Goal: Information Seeking & Learning: Learn about a topic

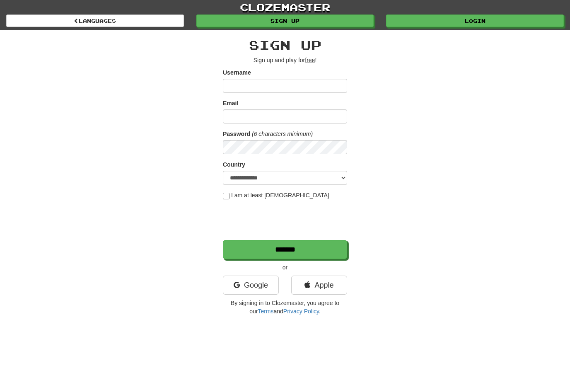
scroll to position [1, 0]
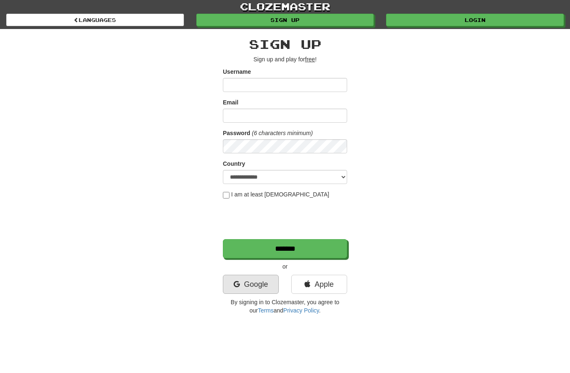
click at [250, 278] on link "Google" at bounding box center [251, 284] width 56 height 19
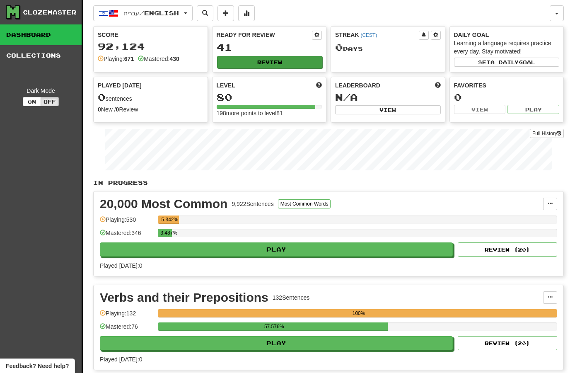
click at [263, 63] on button "Review" at bounding box center [270, 62] width 106 height 12
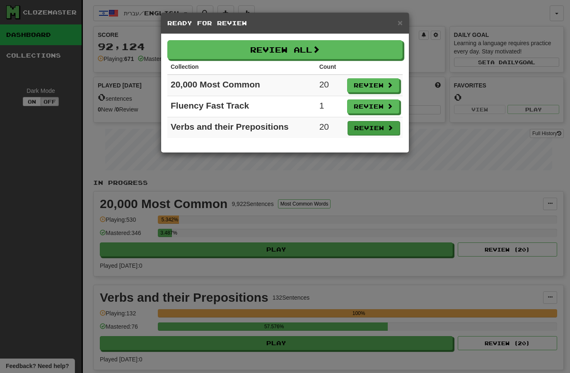
click at [372, 131] on button "Review" at bounding box center [374, 128] width 52 height 14
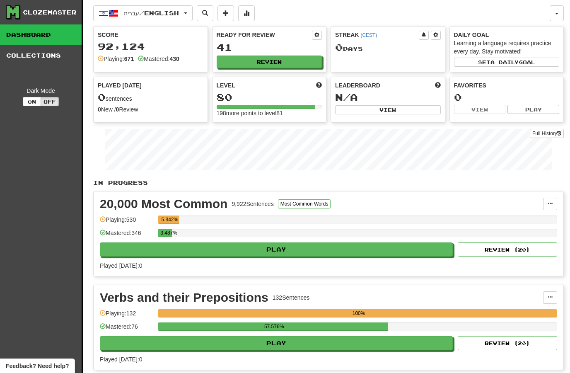
select select "**"
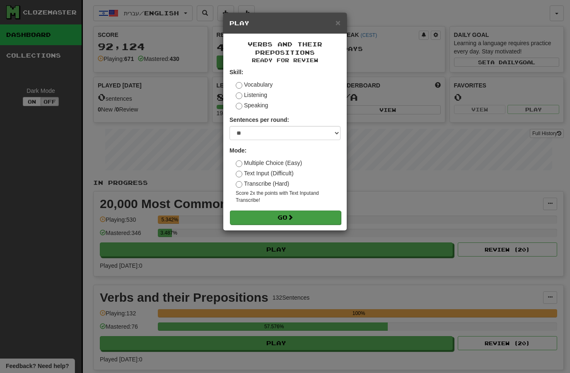
click at [254, 219] on button "Go" at bounding box center [285, 218] width 111 height 14
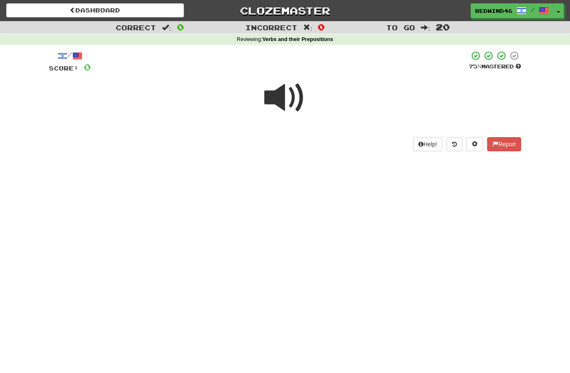
click at [285, 95] on span at bounding box center [285, 97] width 41 height 41
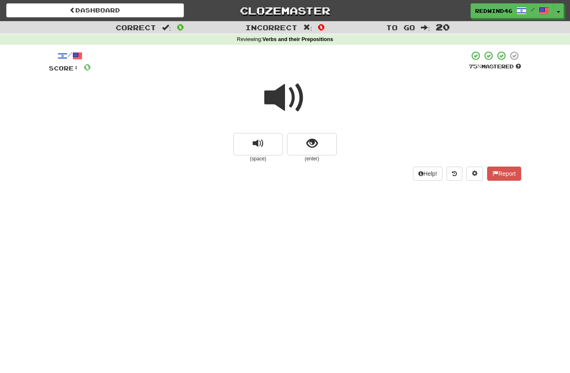
click at [281, 95] on span at bounding box center [285, 97] width 41 height 41
click at [281, 97] on span at bounding box center [285, 97] width 41 height 41
click at [314, 141] on span "show sentence" at bounding box center [312, 143] width 11 height 11
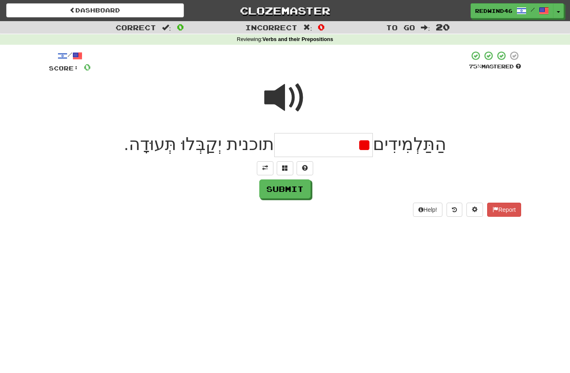
type input "*"
type input "**********"
click at [280, 189] on button "Submit" at bounding box center [285, 189] width 51 height 19
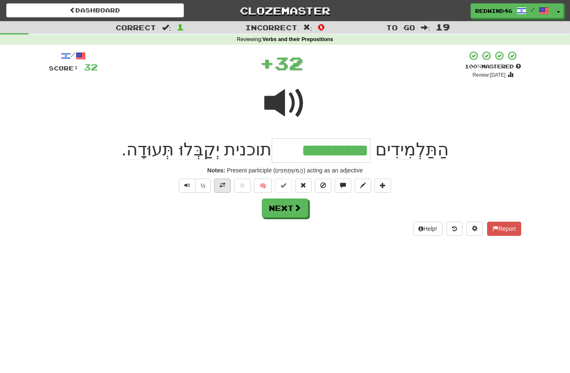
click at [225, 184] on span at bounding box center [223, 185] width 6 height 6
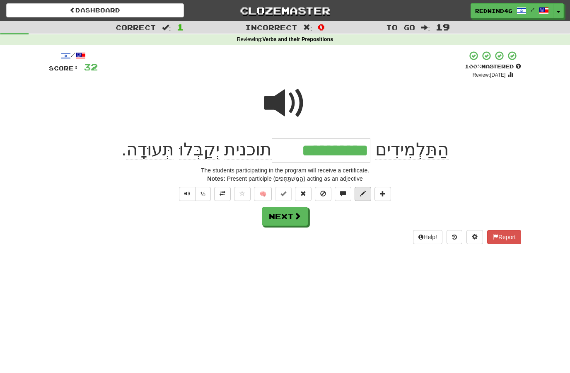
click at [364, 191] on span at bounding box center [363, 194] width 6 height 6
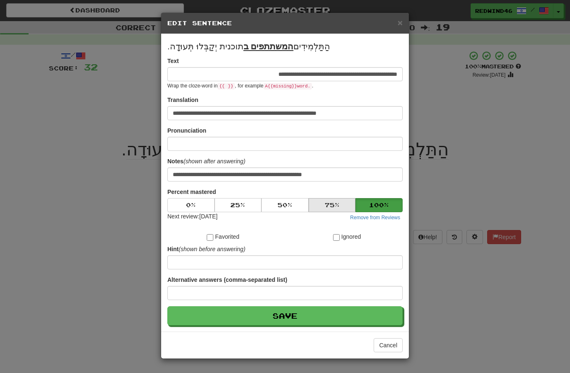
click at [332, 201] on button "75 %" at bounding box center [332, 205] width 47 height 14
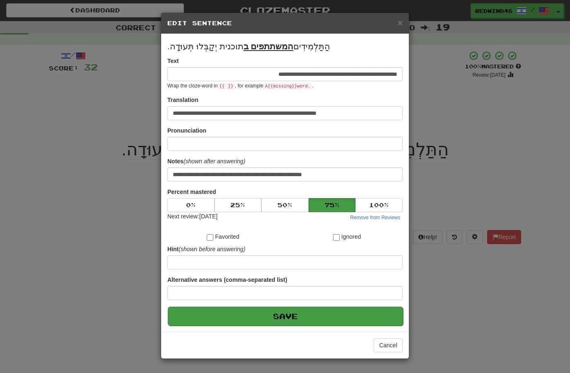
click at [285, 321] on button "Save" at bounding box center [285, 316] width 235 height 19
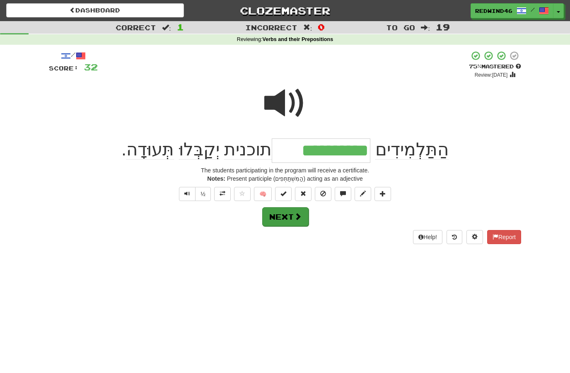
click at [297, 214] on span at bounding box center [297, 216] width 7 height 7
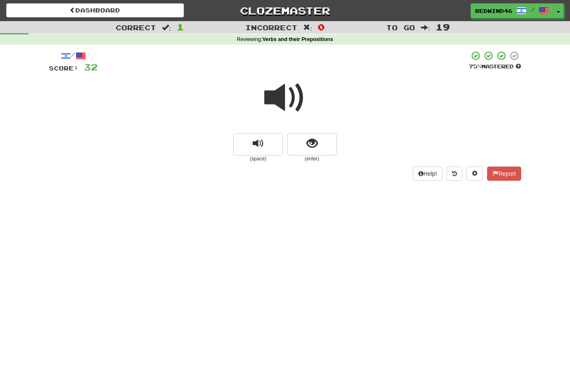
click at [285, 99] on span at bounding box center [285, 97] width 41 height 41
click at [282, 87] on span at bounding box center [285, 97] width 41 height 41
click at [279, 97] on span at bounding box center [285, 97] width 41 height 41
click at [276, 100] on span at bounding box center [285, 97] width 41 height 41
click at [276, 97] on span at bounding box center [285, 97] width 41 height 41
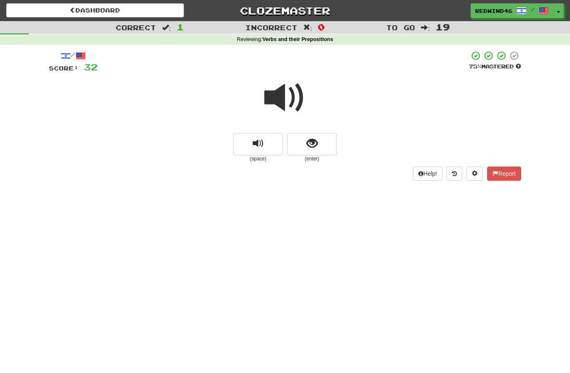
click at [283, 90] on span at bounding box center [285, 97] width 41 height 41
click at [298, 146] on button "show sentence" at bounding box center [312, 144] width 50 height 22
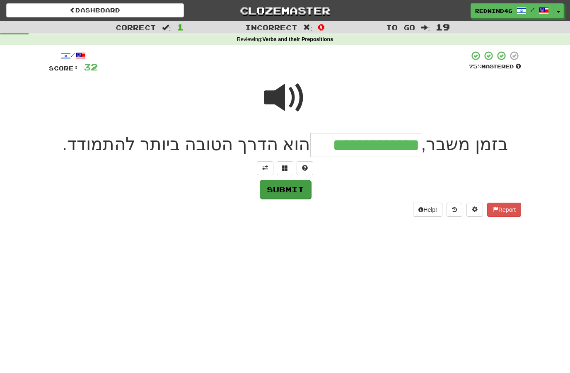
type input "**********"
click at [272, 189] on button "Submit" at bounding box center [285, 189] width 51 height 19
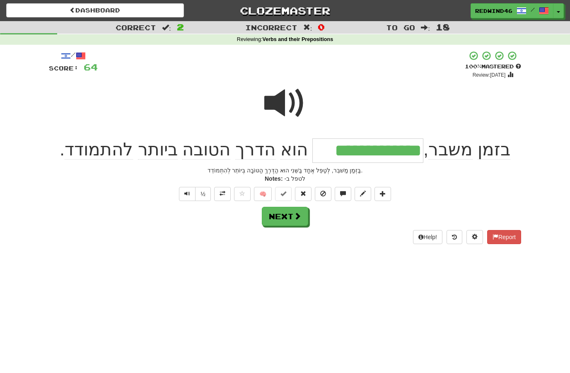
click at [223, 193] on span at bounding box center [223, 194] width 6 height 6
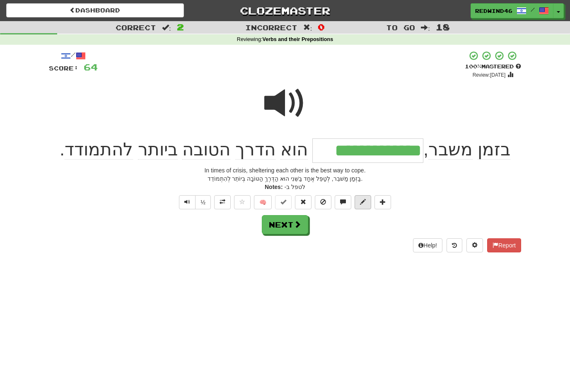
click at [364, 203] on span at bounding box center [363, 202] width 6 height 6
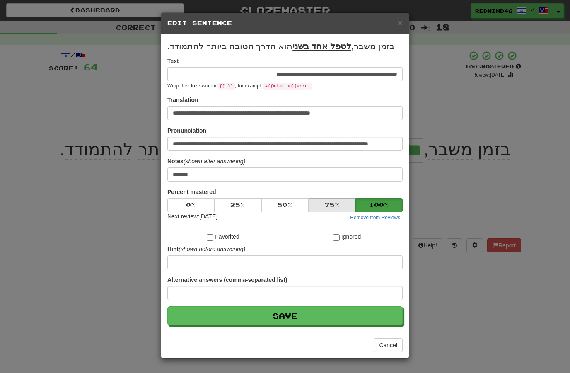
click at [330, 207] on button "75 %" at bounding box center [332, 205] width 47 height 14
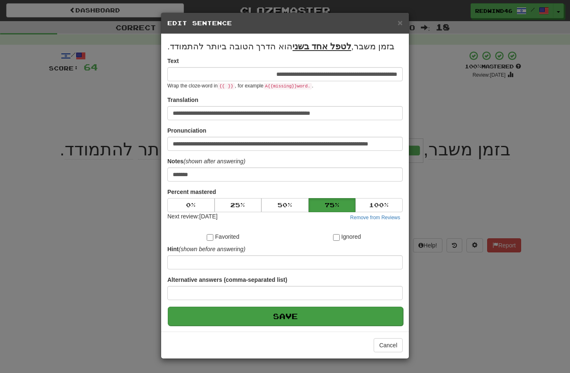
click at [268, 317] on button "Save" at bounding box center [285, 316] width 235 height 19
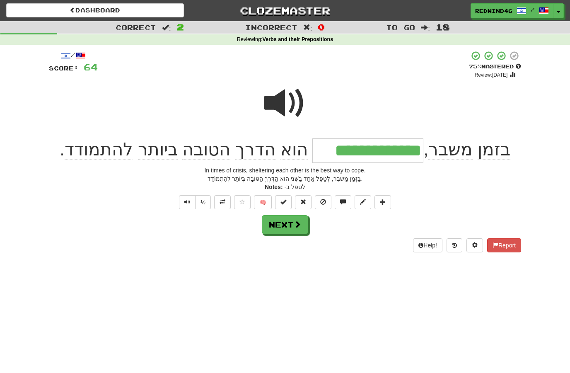
click at [68, 152] on div "**********" at bounding box center [285, 150] width 473 height 24
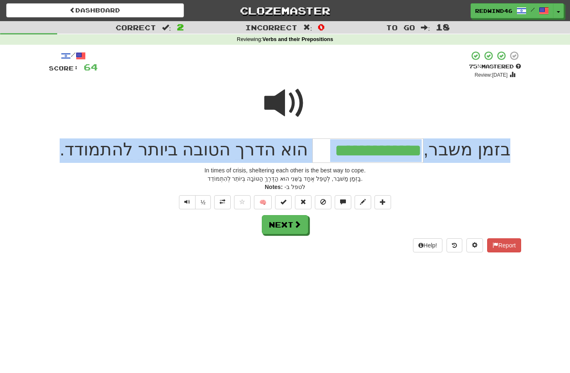
drag, startPoint x: 68, startPoint y: 153, endPoint x: 569, endPoint y: 124, distance: 502.4
click at [569, 124] on div "**********" at bounding box center [285, 142] width 570 height 243
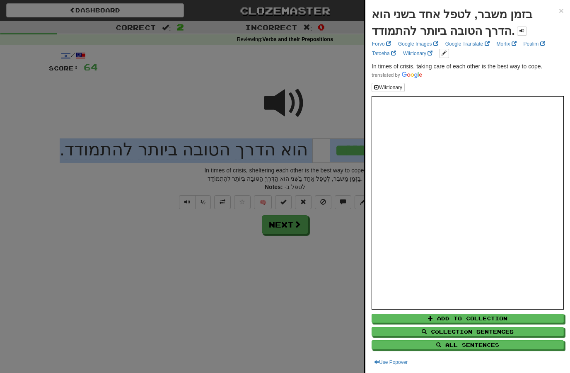
copy div "בזמן משבר , הוא הדרך הטובה ביותר להתמודד ."
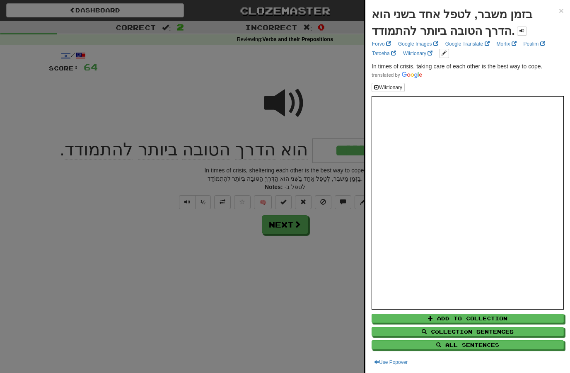
click at [306, 315] on div at bounding box center [285, 186] width 570 height 373
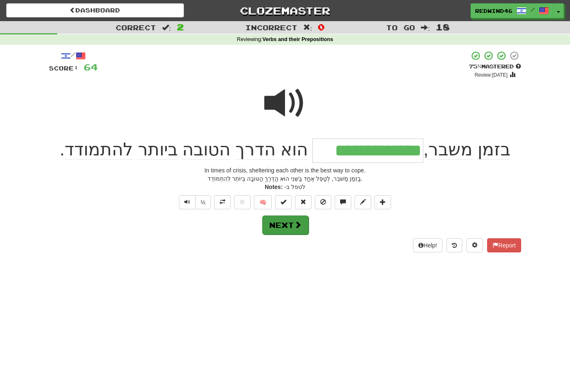
click at [282, 230] on button "Next" at bounding box center [285, 225] width 46 height 19
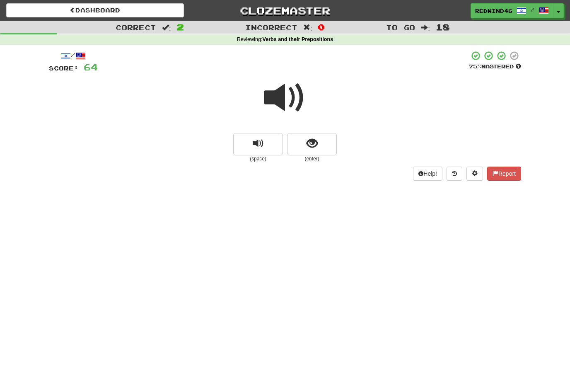
click at [282, 104] on span at bounding box center [285, 97] width 41 height 41
click at [276, 102] on span at bounding box center [285, 97] width 41 height 41
click at [300, 151] on button "show sentence" at bounding box center [312, 144] width 50 height 22
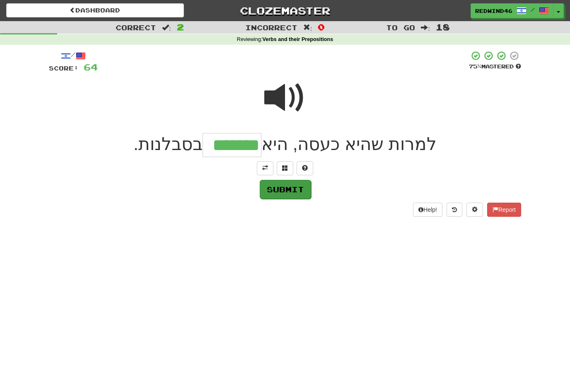
type input "*******"
click at [270, 189] on button "Submit" at bounding box center [285, 189] width 51 height 19
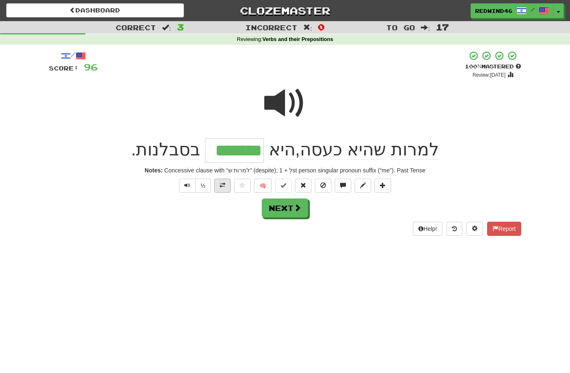
click at [221, 186] on span at bounding box center [223, 185] width 6 height 6
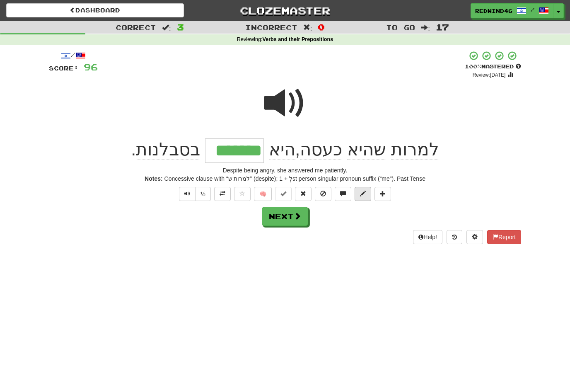
click at [364, 195] on span at bounding box center [363, 194] width 6 height 6
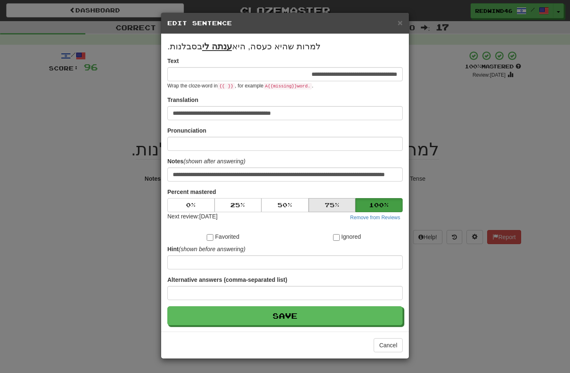
click at [325, 203] on button "75 %" at bounding box center [332, 205] width 47 height 14
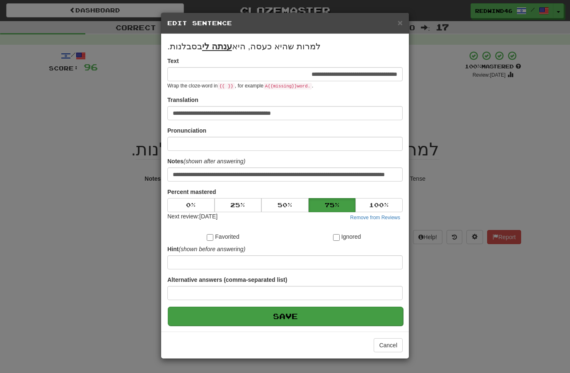
click at [260, 317] on button "Save" at bounding box center [285, 316] width 235 height 19
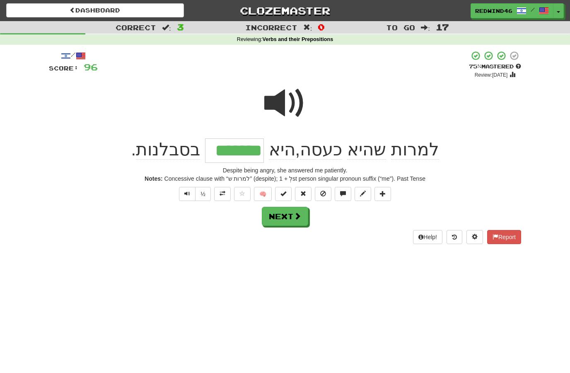
click at [289, 216] on button "Next" at bounding box center [285, 216] width 46 height 19
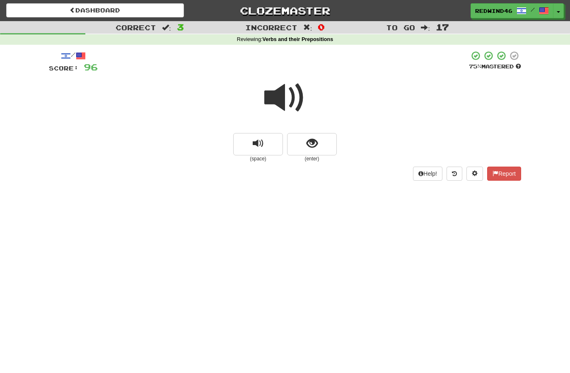
click at [276, 97] on span at bounding box center [285, 97] width 41 height 41
click at [286, 102] on span at bounding box center [285, 97] width 41 height 41
click at [282, 98] on span at bounding box center [285, 97] width 41 height 41
click at [277, 96] on span at bounding box center [285, 97] width 41 height 41
click at [297, 147] on button "show sentence" at bounding box center [312, 144] width 50 height 22
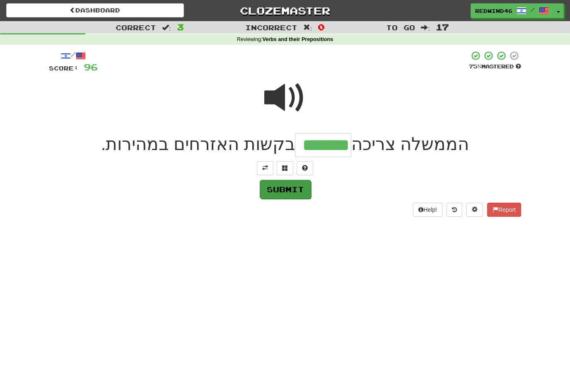
type input "*******"
click at [275, 190] on button "Submit" at bounding box center [285, 189] width 51 height 19
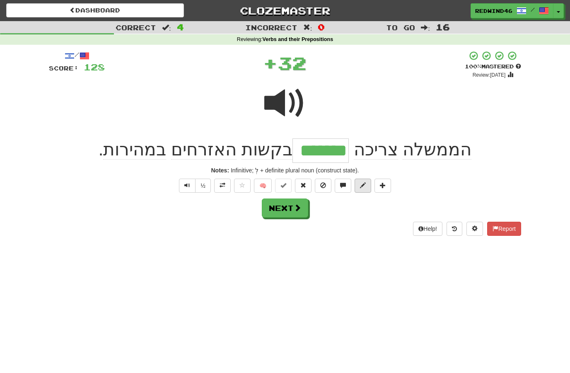
click at [358, 186] on button at bounding box center [363, 186] width 17 height 14
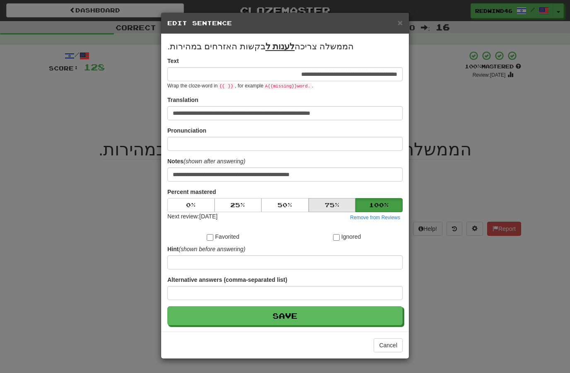
click at [328, 204] on button "75 %" at bounding box center [332, 205] width 47 height 14
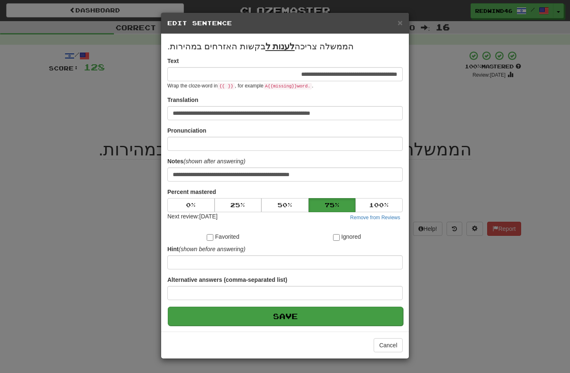
click at [255, 320] on button "Save" at bounding box center [285, 316] width 235 height 19
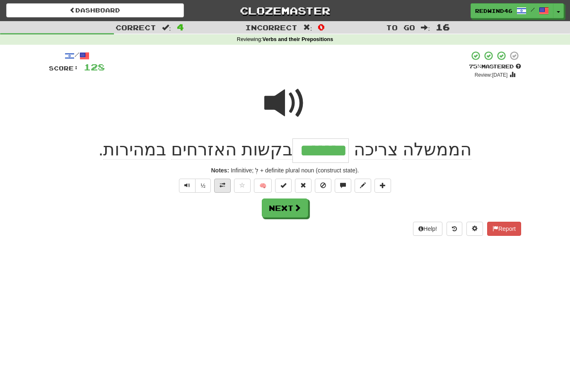
click at [221, 187] on span at bounding box center [223, 185] width 6 height 6
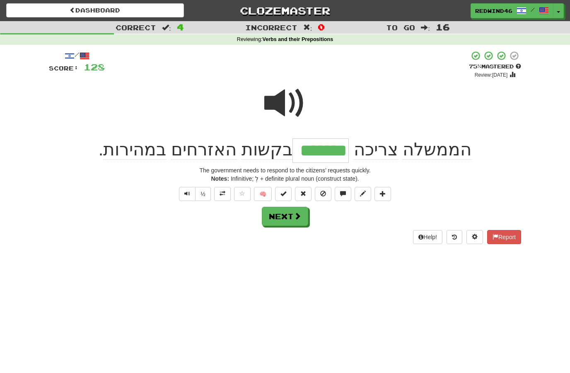
click at [286, 221] on button "Next" at bounding box center [285, 216] width 46 height 19
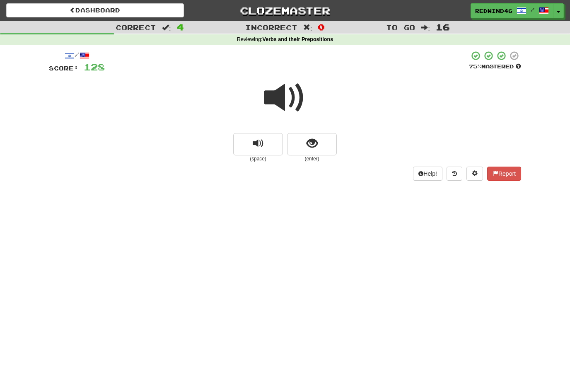
click at [284, 88] on span at bounding box center [285, 97] width 41 height 41
click at [275, 95] on span at bounding box center [285, 97] width 41 height 41
click at [288, 111] on span at bounding box center [285, 97] width 41 height 41
click at [286, 108] on span at bounding box center [285, 97] width 41 height 41
click at [301, 150] on button "show sentence" at bounding box center [312, 144] width 50 height 22
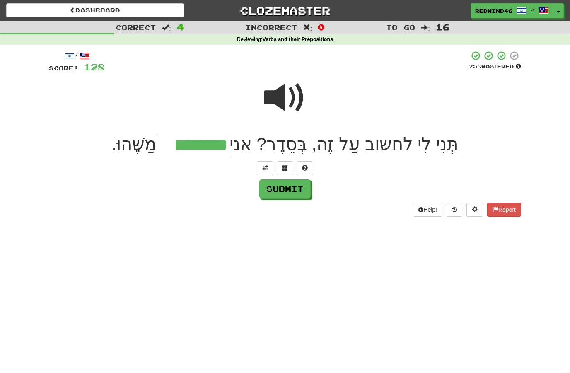
type input "********"
click at [286, 177] on div "/ Score: 128 75 % Mastered תְּנִי לִי לחשוב עַל זֶה, בְּסֵדֶר? אני ******** מַש…" at bounding box center [285, 134] width 473 height 166
click at [282, 195] on button "Submit" at bounding box center [285, 189] width 51 height 19
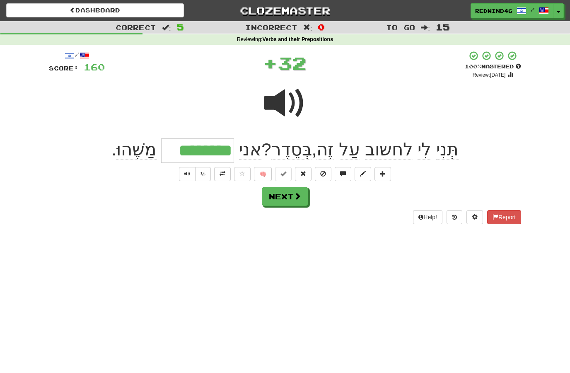
click at [220, 175] on span at bounding box center [223, 174] width 6 height 6
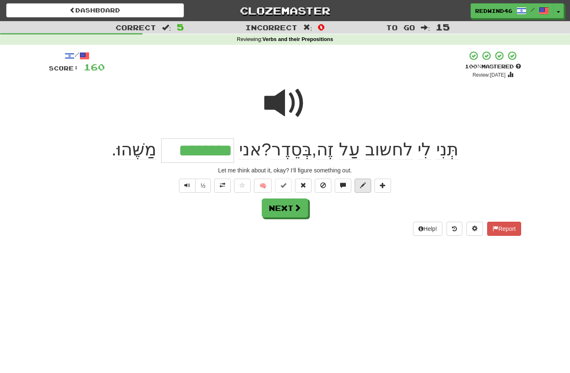
click at [360, 183] on span at bounding box center [363, 185] width 6 height 6
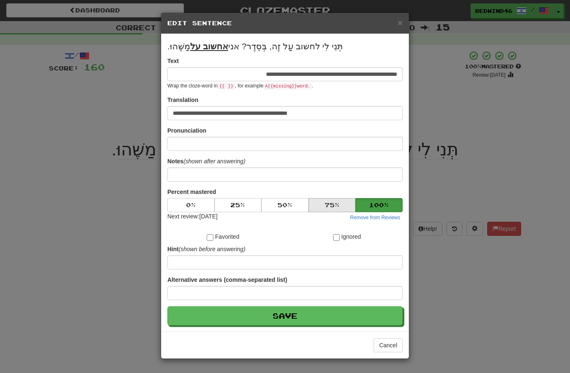
click at [323, 205] on button "75 %" at bounding box center [332, 205] width 47 height 14
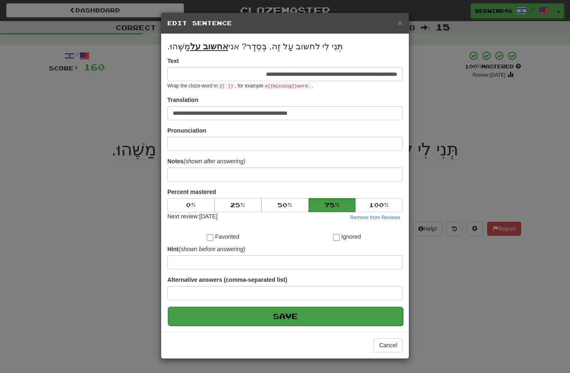
click at [274, 313] on button "Save" at bounding box center [285, 316] width 235 height 19
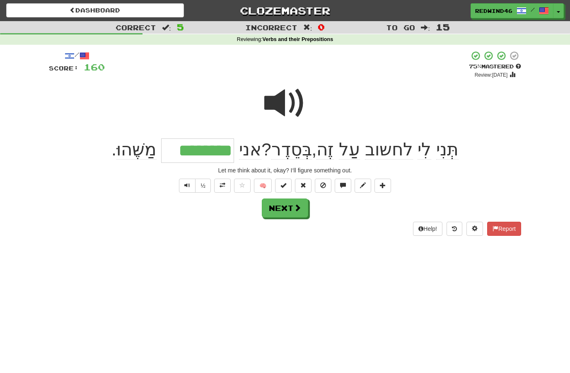
click at [286, 209] on button "Next" at bounding box center [285, 208] width 46 height 19
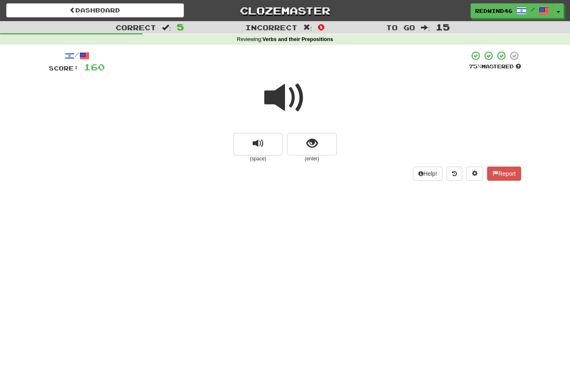
click at [285, 102] on span at bounding box center [285, 97] width 41 height 41
click at [280, 96] on span at bounding box center [285, 97] width 41 height 41
click at [280, 97] on span at bounding box center [285, 97] width 41 height 41
click at [280, 96] on span at bounding box center [285, 97] width 41 height 41
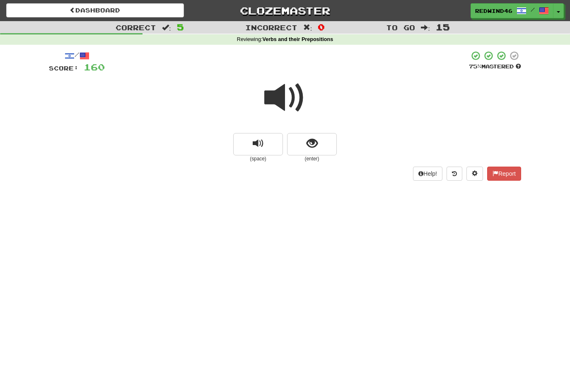
click at [279, 97] on span at bounding box center [285, 97] width 41 height 41
click at [282, 90] on span at bounding box center [285, 97] width 41 height 41
click at [296, 155] on small "(enter)" at bounding box center [312, 158] width 50 height 7
click at [296, 150] on button "show sentence" at bounding box center [312, 144] width 50 height 22
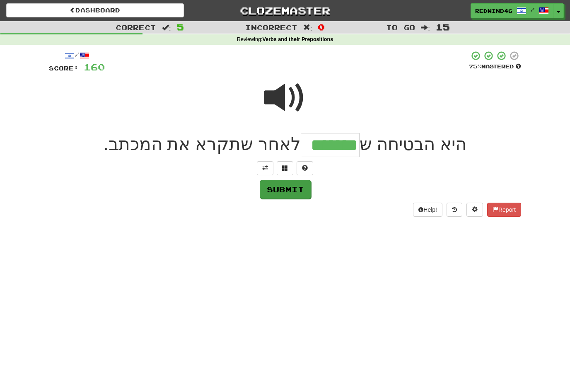
type input "*******"
click at [289, 187] on button "Submit" at bounding box center [285, 189] width 51 height 19
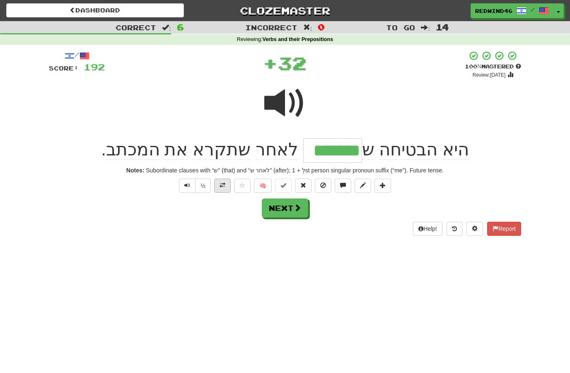
click at [223, 188] on button at bounding box center [222, 186] width 17 height 14
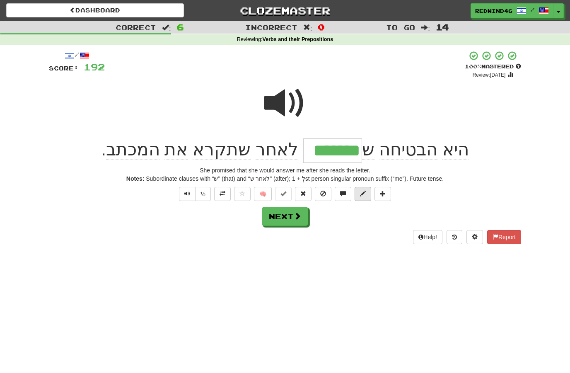
click at [361, 193] on span at bounding box center [363, 194] width 6 height 6
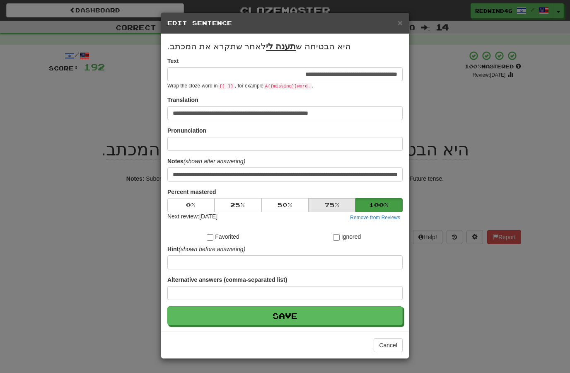
click at [319, 208] on button "75 %" at bounding box center [332, 205] width 47 height 14
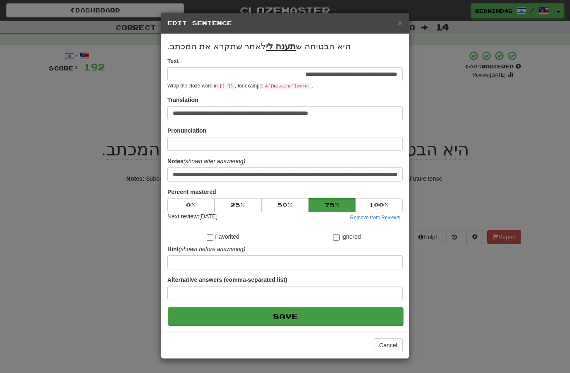
click at [277, 315] on button "Save" at bounding box center [285, 316] width 235 height 19
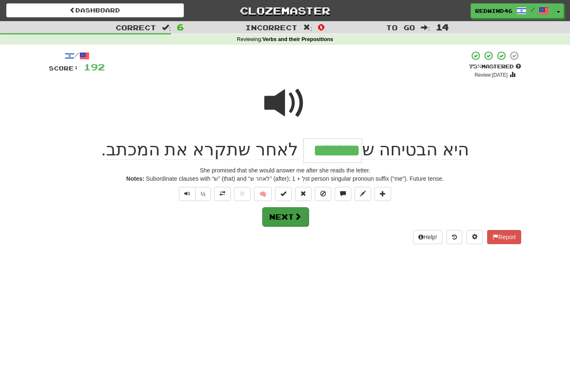
click at [279, 216] on button "Next" at bounding box center [285, 216] width 46 height 19
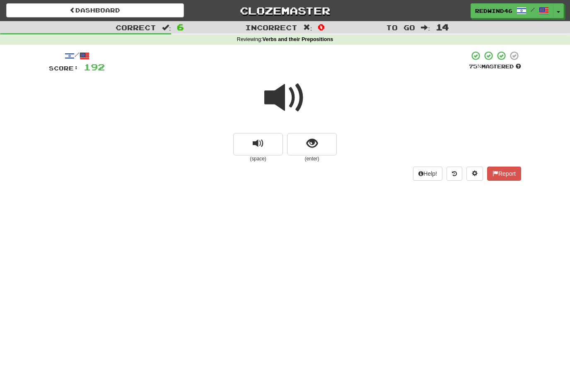
click at [282, 99] on span at bounding box center [285, 97] width 41 height 41
click at [279, 94] on span at bounding box center [285, 97] width 41 height 41
click at [279, 91] on span at bounding box center [285, 97] width 41 height 41
click at [295, 138] on button "show sentence" at bounding box center [312, 144] width 50 height 22
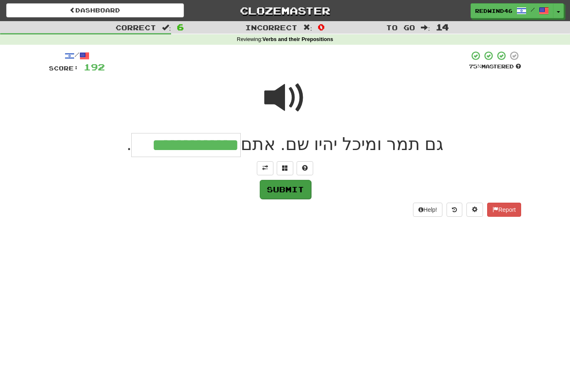
type input "**********"
click at [279, 187] on button "Submit" at bounding box center [285, 189] width 51 height 19
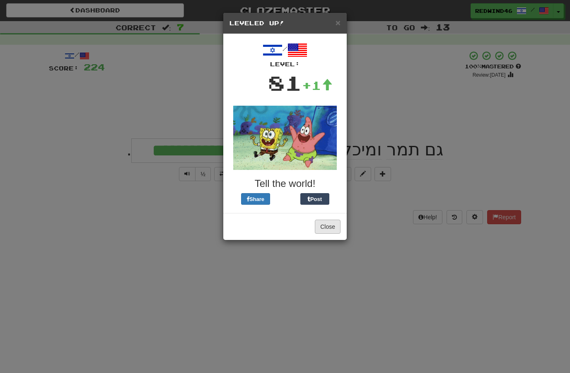
click at [328, 229] on button "Close" at bounding box center [328, 227] width 26 height 14
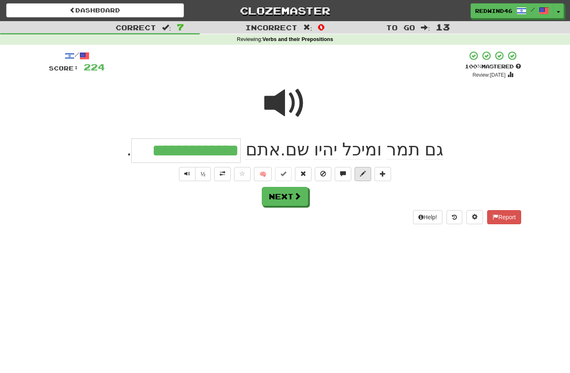
click at [364, 173] on span at bounding box center [363, 174] width 6 height 6
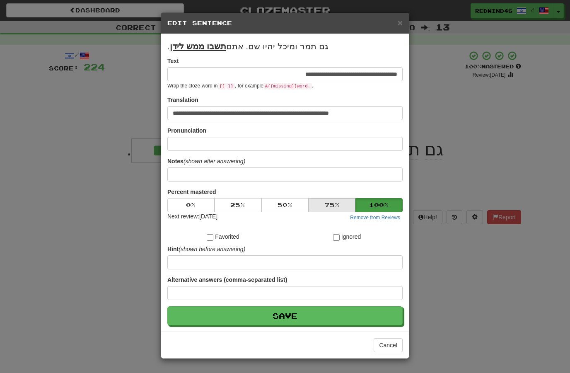
click at [324, 204] on button "75 %" at bounding box center [332, 205] width 47 height 14
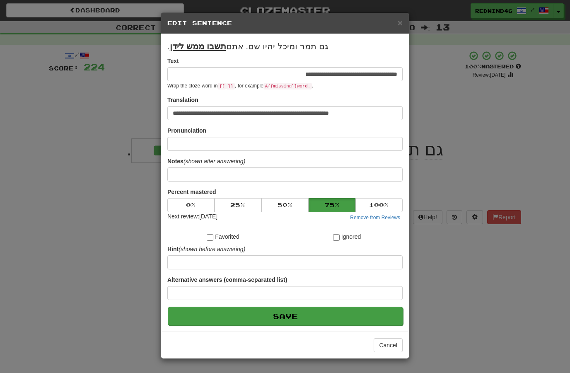
click at [277, 315] on button "Save" at bounding box center [285, 316] width 235 height 19
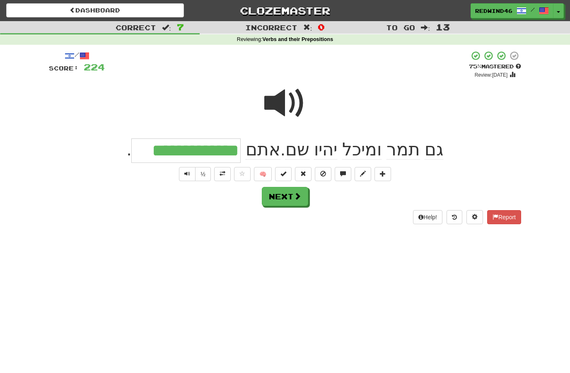
click at [271, 199] on button "Next" at bounding box center [285, 196] width 46 height 19
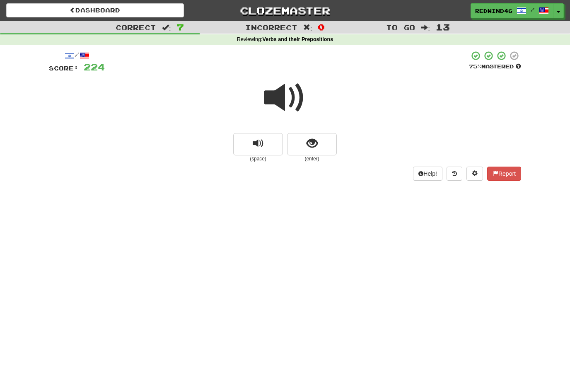
click at [280, 100] on span at bounding box center [285, 97] width 41 height 41
click at [278, 96] on span at bounding box center [285, 97] width 41 height 41
click at [278, 99] on span at bounding box center [285, 97] width 41 height 41
click at [298, 148] on button "show sentence" at bounding box center [312, 144] width 50 height 22
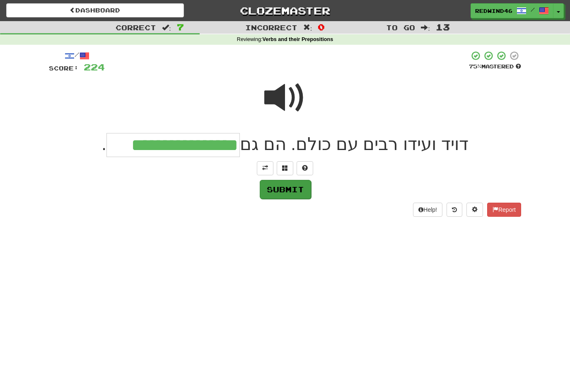
type input "**********"
click at [274, 180] on button "Submit" at bounding box center [285, 189] width 51 height 19
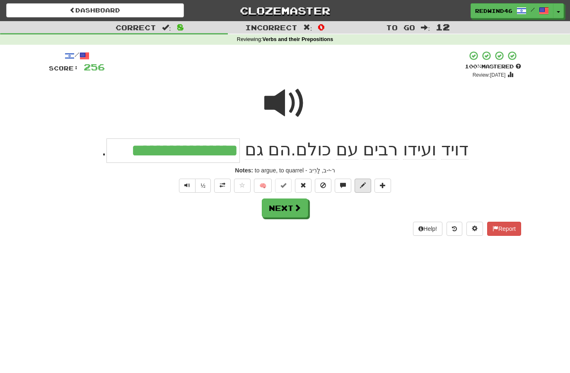
click at [362, 184] on span at bounding box center [363, 185] width 6 height 6
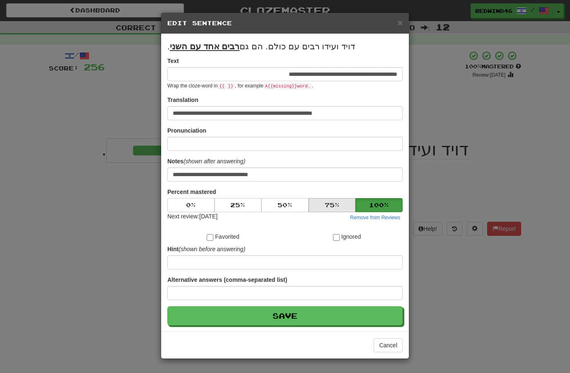
click at [326, 203] on button "75 %" at bounding box center [332, 205] width 47 height 14
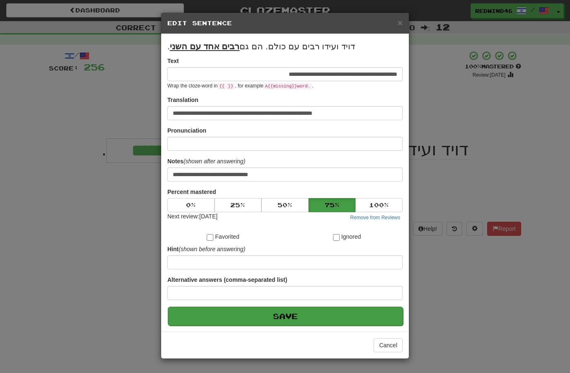
click at [269, 313] on button "Save" at bounding box center [285, 316] width 235 height 19
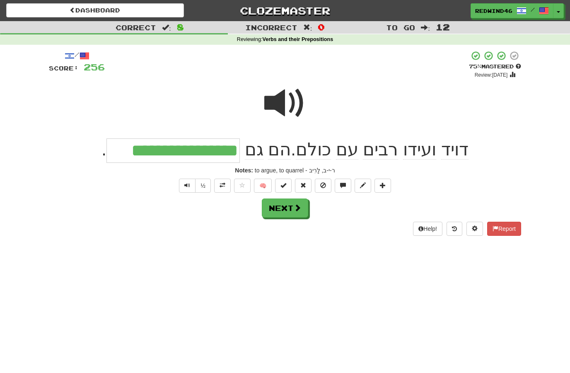
click at [277, 211] on button "Next" at bounding box center [285, 208] width 46 height 19
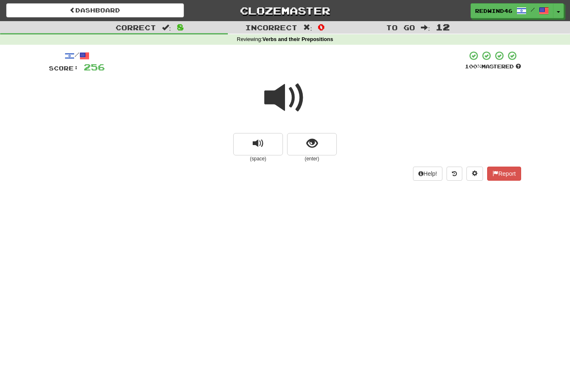
click at [283, 102] on span at bounding box center [285, 97] width 41 height 41
click at [297, 143] on button "show sentence" at bounding box center [312, 144] width 50 height 22
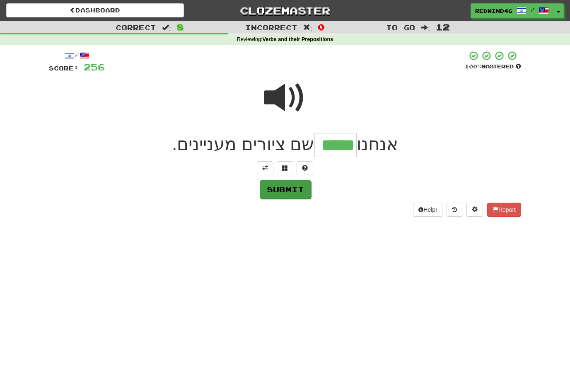
type input "*****"
click at [279, 189] on button "Submit" at bounding box center [285, 189] width 51 height 19
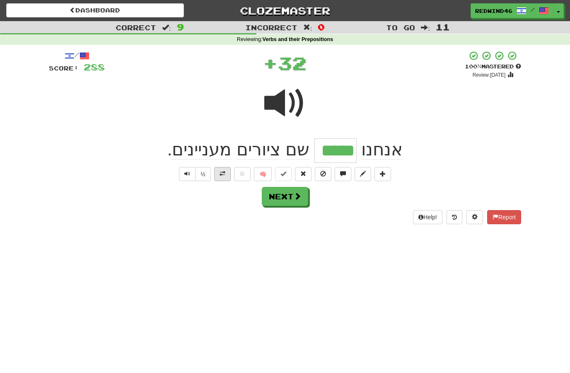
click at [223, 173] on span at bounding box center [223, 174] width 6 height 6
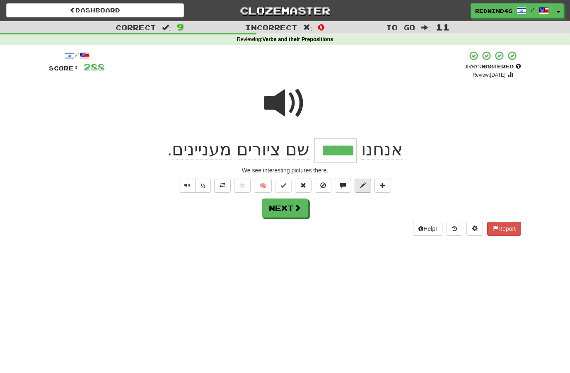
click at [362, 183] on span at bounding box center [363, 185] width 6 height 6
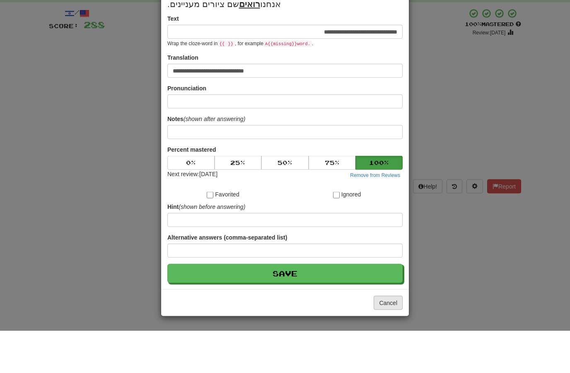
click at [381, 338] on button "Cancel" at bounding box center [388, 345] width 29 height 14
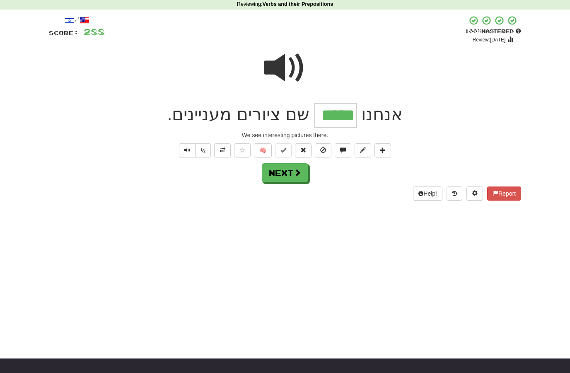
scroll to position [34, 0]
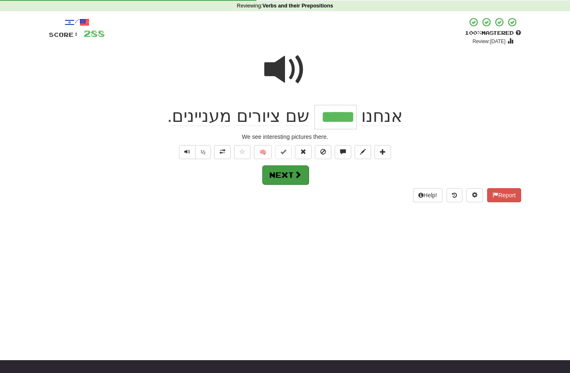
click at [289, 178] on button "Next" at bounding box center [285, 174] width 46 height 19
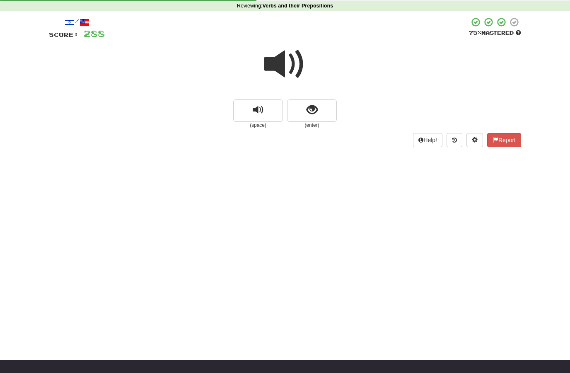
click at [280, 69] on span at bounding box center [285, 64] width 41 height 41
click at [279, 66] on span at bounding box center [285, 64] width 41 height 41
click at [301, 111] on button "show sentence" at bounding box center [312, 111] width 50 height 22
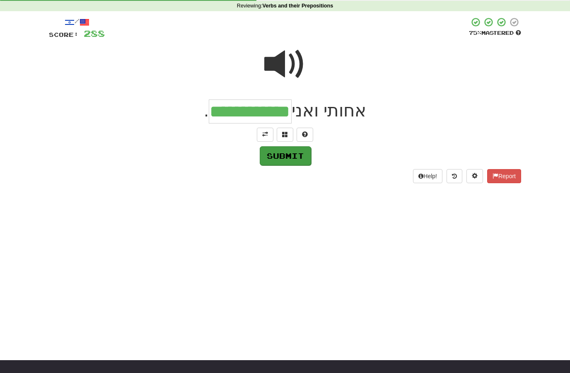
type input "**********"
click at [278, 154] on button "Submit" at bounding box center [285, 155] width 51 height 19
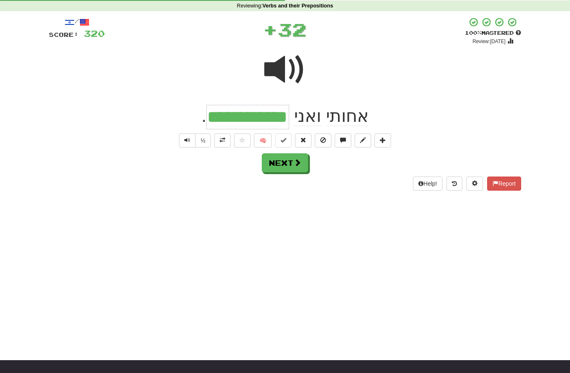
click at [220, 141] on span at bounding box center [223, 140] width 6 height 6
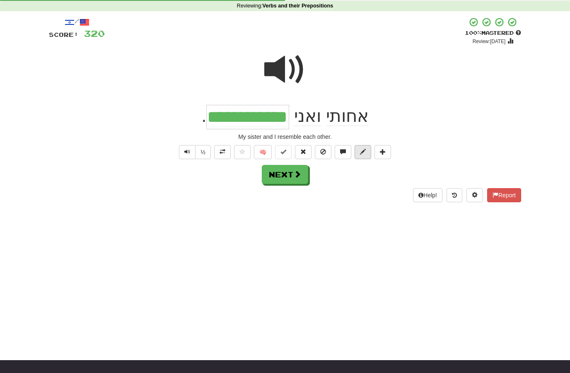
click at [360, 152] on button at bounding box center [363, 152] width 17 height 14
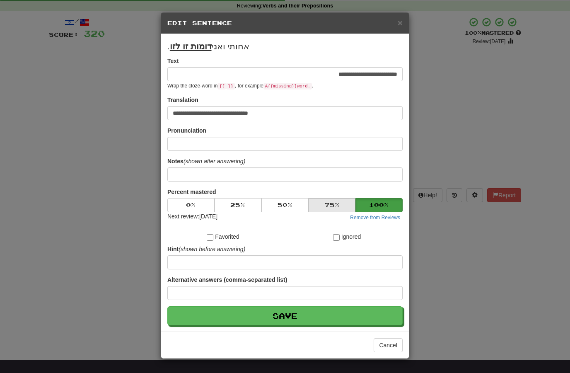
click at [329, 204] on button "75 %" at bounding box center [332, 205] width 47 height 14
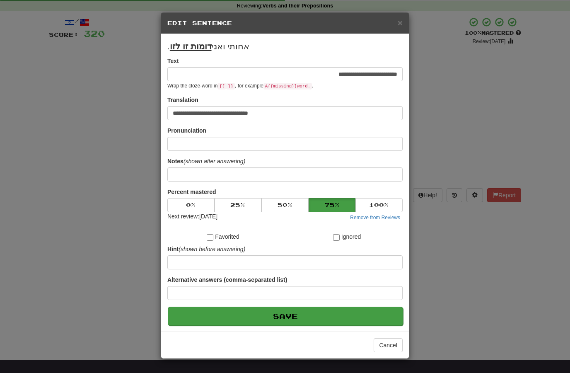
click at [286, 319] on button "Save" at bounding box center [285, 316] width 235 height 19
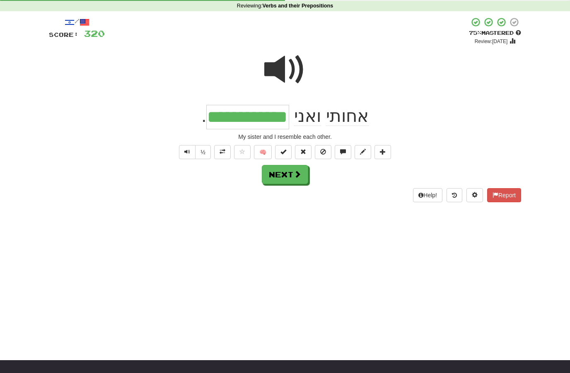
click at [294, 179] on button "Next" at bounding box center [285, 174] width 46 height 19
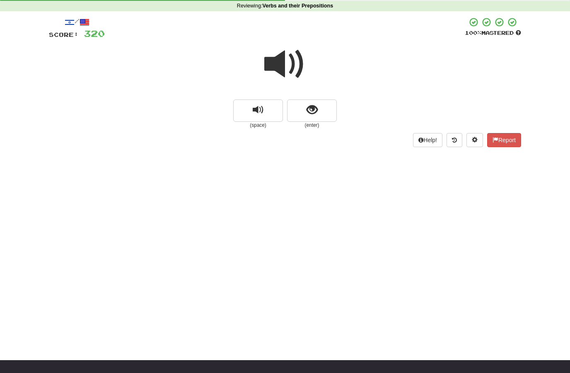
click at [284, 64] on span at bounding box center [285, 64] width 41 height 41
click at [282, 67] on span at bounding box center [285, 64] width 41 height 41
click at [287, 70] on span at bounding box center [285, 64] width 41 height 41
click at [299, 108] on button "show sentence" at bounding box center [312, 111] width 50 height 22
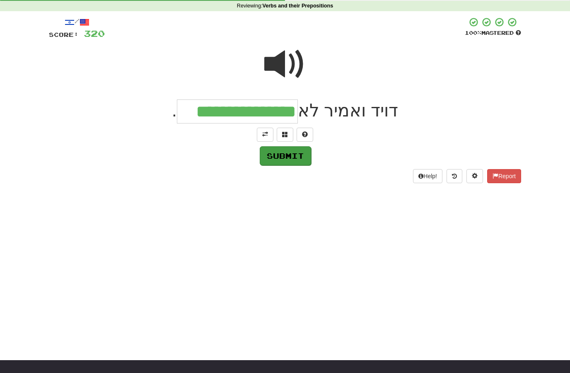
type input "**********"
click at [288, 160] on button "Submit" at bounding box center [285, 155] width 51 height 19
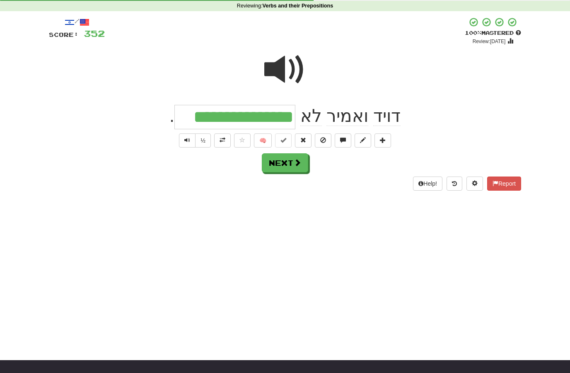
click at [220, 142] on span at bounding box center [223, 140] width 6 height 6
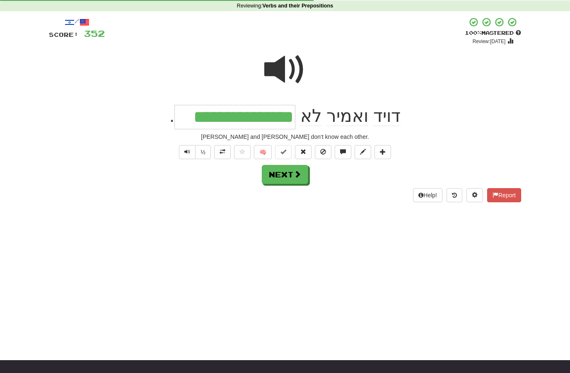
click at [289, 180] on button "Next" at bounding box center [285, 174] width 46 height 19
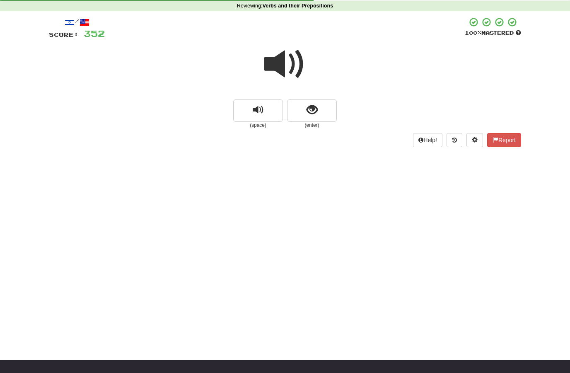
click at [281, 68] on span at bounding box center [285, 64] width 41 height 41
click at [283, 68] on span at bounding box center [285, 64] width 41 height 41
click at [286, 60] on span at bounding box center [285, 64] width 41 height 41
click at [276, 60] on span at bounding box center [285, 64] width 41 height 41
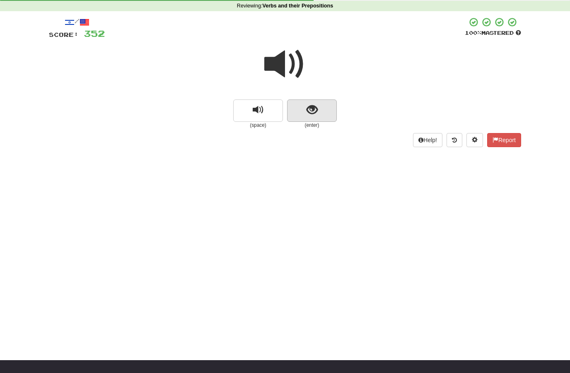
click at [297, 112] on button "show sentence" at bounding box center [312, 111] width 50 height 22
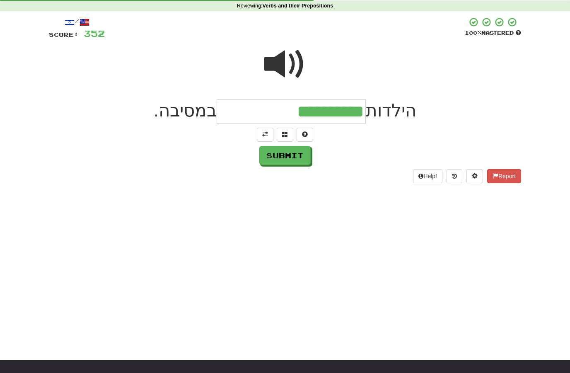
click at [286, 58] on span at bounding box center [285, 64] width 41 height 41
click at [286, 113] on input "**********" at bounding box center [291, 112] width 149 height 24
type input "**********"
click at [282, 155] on button "Submit" at bounding box center [285, 155] width 51 height 19
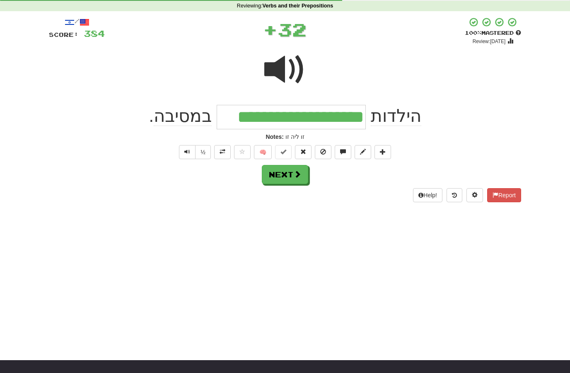
click at [222, 151] on span at bounding box center [223, 152] width 6 height 6
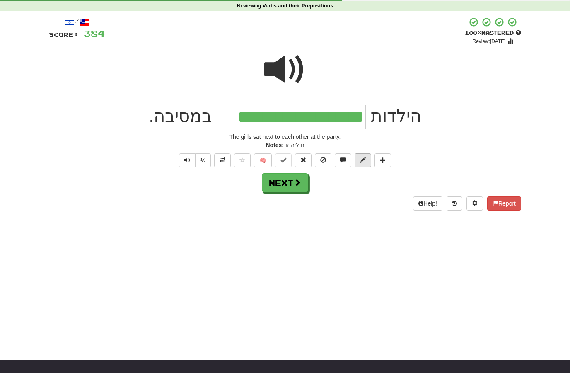
click at [359, 158] on button at bounding box center [363, 160] width 17 height 14
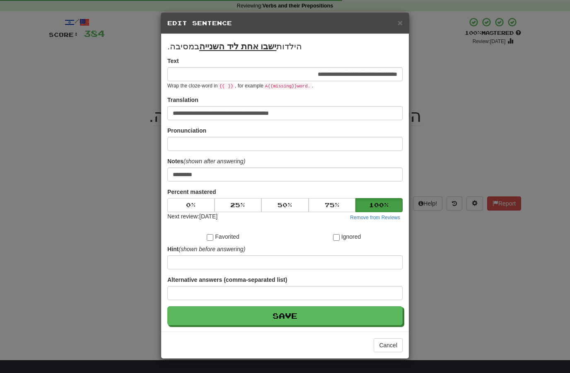
click at [317, 215] on div "Next review: 2026-03-21 Remove from Reviews" at bounding box center [284, 217] width 235 height 10
click at [317, 208] on button "75 %" at bounding box center [332, 205] width 47 height 14
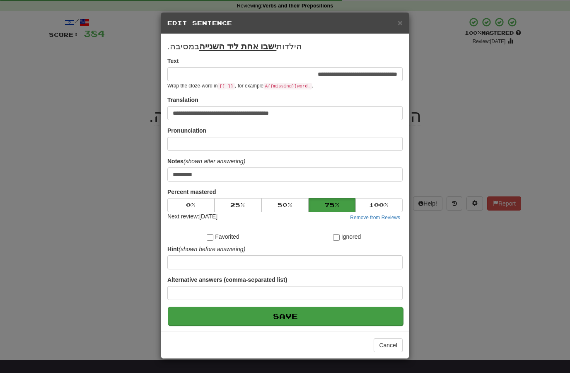
click at [274, 314] on button "Save" at bounding box center [285, 316] width 235 height 19
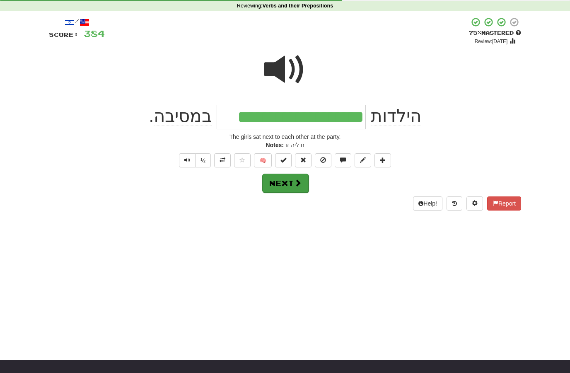
click at [282, 182] on button "Next" at bounding box center [285, 183] width 46 height 19
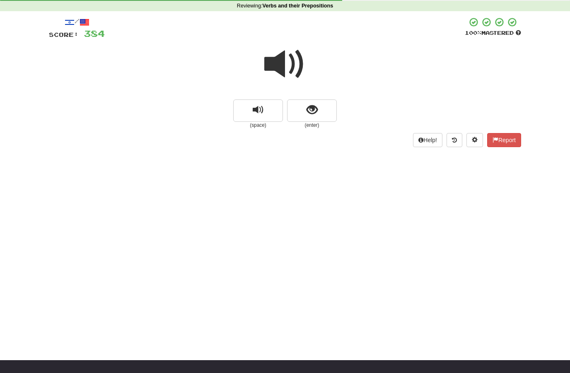
click at [271, 62] on span at bounding box center [285, 64] width 41 height 41
click at [277, 64] on span at bounding box center [285, 64] width 41 height 41
click at [296, 114] on button "show sentence" at bounding box center [312, 111] width 50 height 22
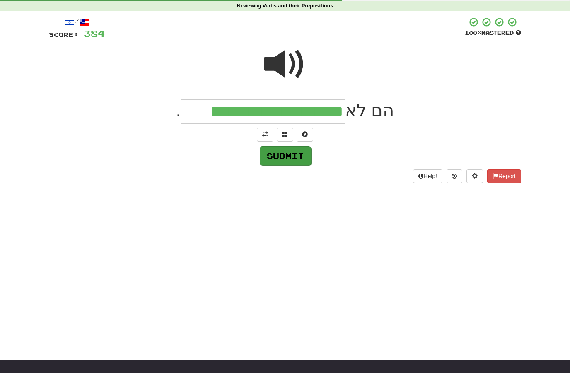
type input "**********"
click at [286, 157] on button "Submit" at bounding box center [285, 155] width 51 height 19
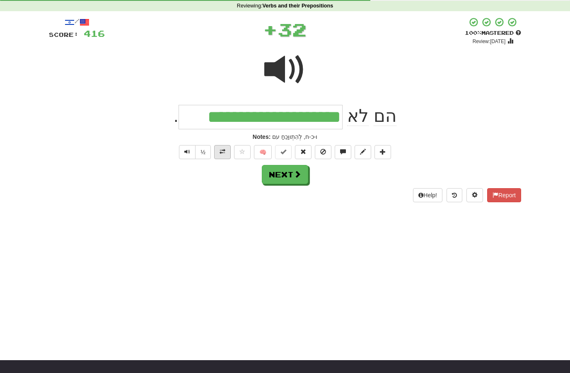
click at [220, 154] on span at bounding box center [223, 152] width 6 height 6
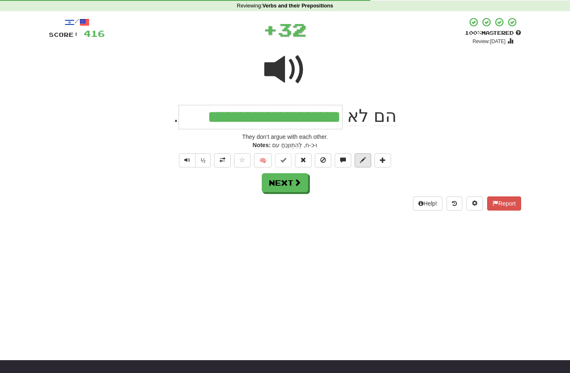
click at [357, 163] on button at bounding box center [363, 160] width 17 height 14
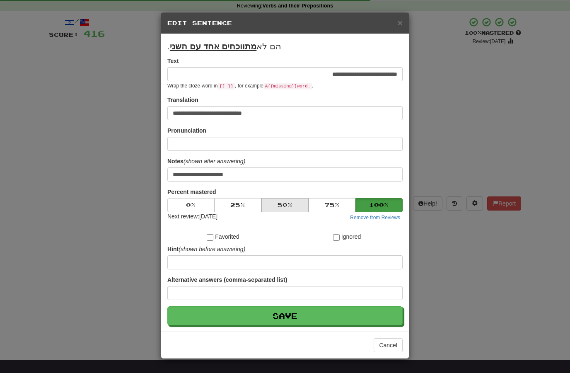
click at [281, 205] on button "50 %" at bounding box center [285, 205] width 47 height 14
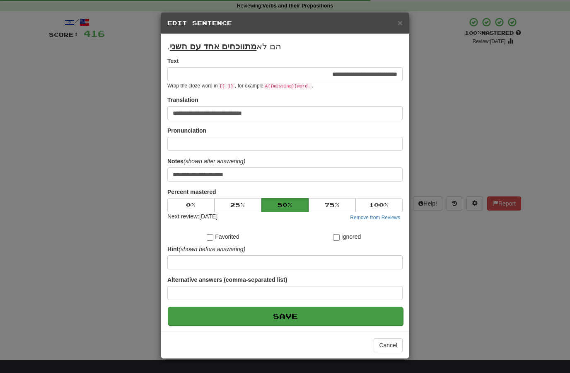
click at [276, 322] on button "Save" at bounding box center [285, 316] width 235 height 19
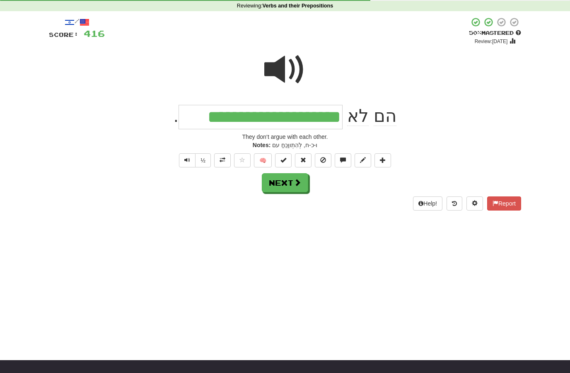
click at [279, 182] on button "Next" at bounding box center [285, 182] width 46 height 19
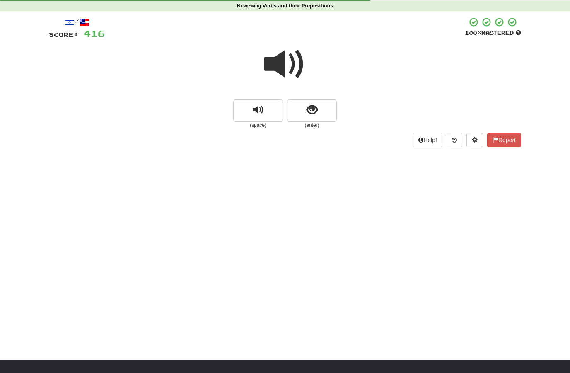
click at [282, 62] on span at bounding box center [285, 64] width 41 height 41
click at [300, 113] on button "show sentence" at bounding box center [312, 111] width 50 height 22
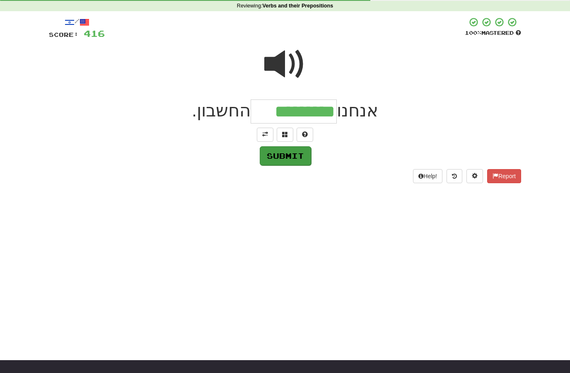
type input "*********"
click at [283, 157] on button "Submit" at bounding box center [285, 155] width 51 height 19
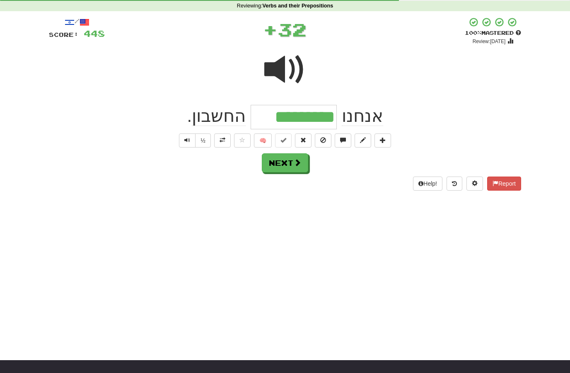
click at [220, 141] on span at bounding box center [223, 140] width 6 height 6
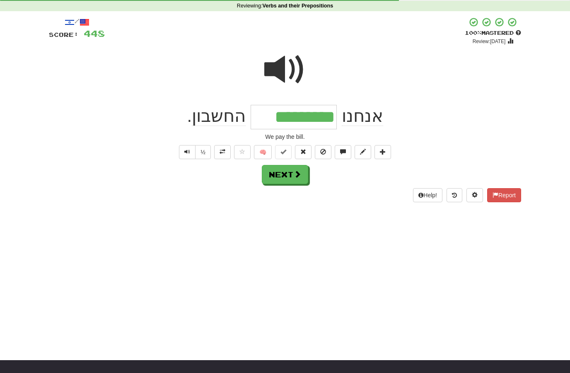
click at [279, 180] on button "Next" at bounding box center [285, 174] width 46 height 19
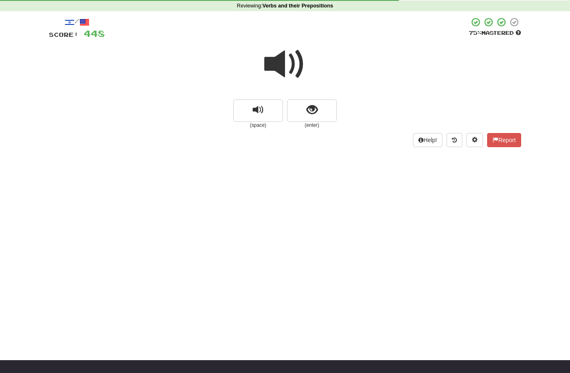
click at [283, 57] on span at bounding box center [285, 64] width 41 height 41
click at [277, 72] on span at bounding box center [285, 64] width 41 height 41
click at [286, 58] on span at bounding box center [285, 64] width 41 height 41
click at [286, 69] on span at bounding box center [285, 64] width 41 height 41
click at [279, 63] on span at bounding box center [285, 64] width 41 height 41
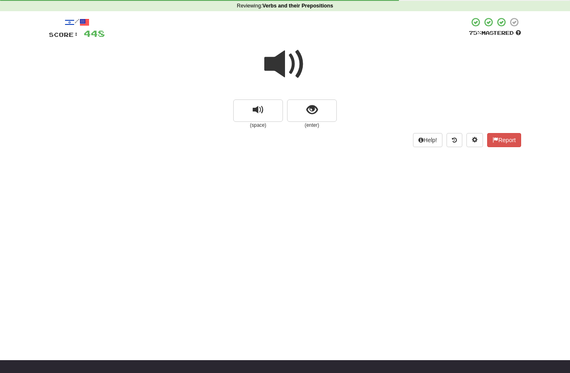
click at [280, 57] on span at bounding box center [285, 64] width 41 height 41
click at [297, 115] on button "show sentence" at bounding box center [312, 111] width 50 height 22
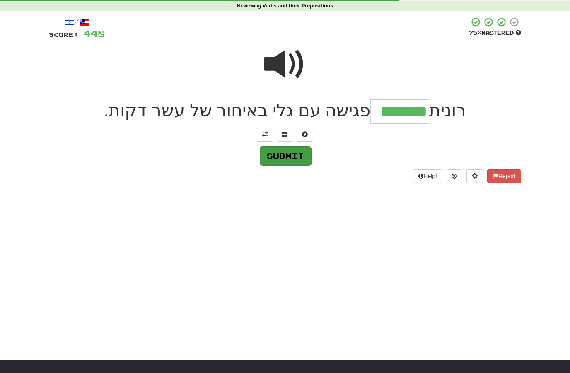
type input "*******"
click at [276, 154] on button "Submit" at bounding box center [285, 155] width 51 height 19
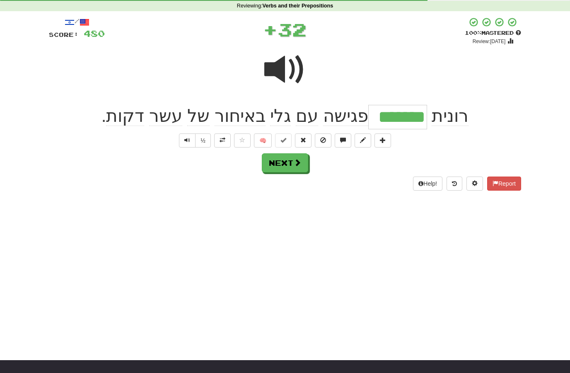
click at [220, 141] on span at bounding box center [223, 140] width 6 height 6
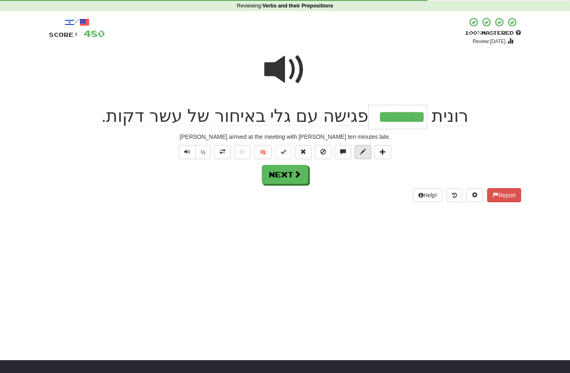
click at [359, 155] on button at bounding box center [363, 152] width 17 height 14
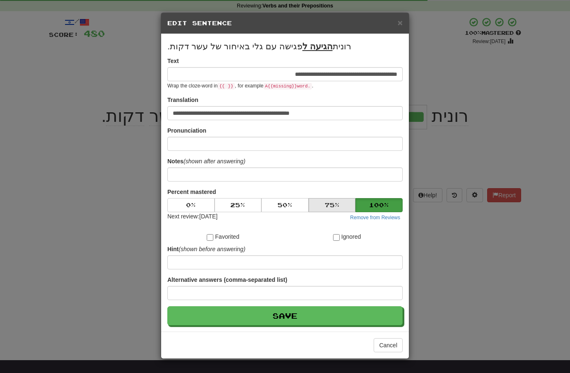
click at [320, 209] on button "75 %" at bounding box center [332, 205] width 47 height 14
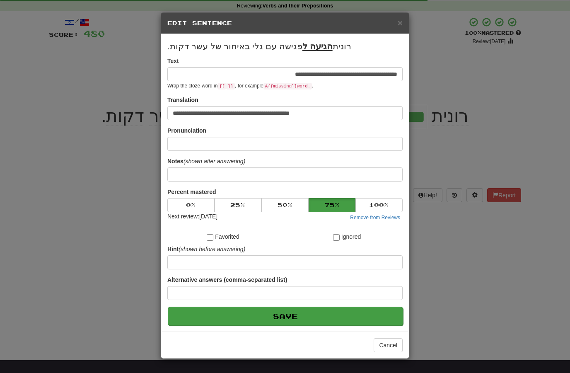
click at [259, 318] on button "Save" at bounding box center [285, 316] width 235 height 19
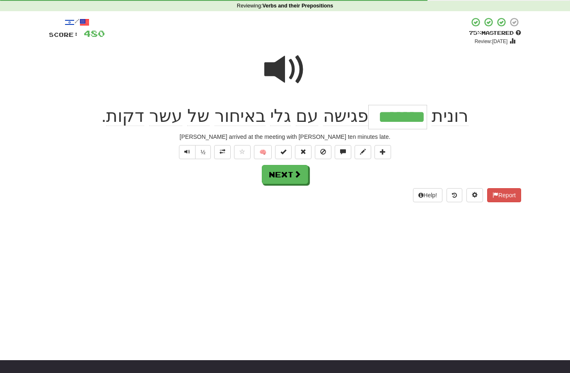
click at [274, 221] on div "Dashboard Clozemaster RedWind46 / Toggle Dropdown Dashboard Leaderboard Activit…" at bounding box center [285, 152] width 570 height 373
click at [286, 181] on button "Next" at bounding box center [285, 174] width 46 height 19
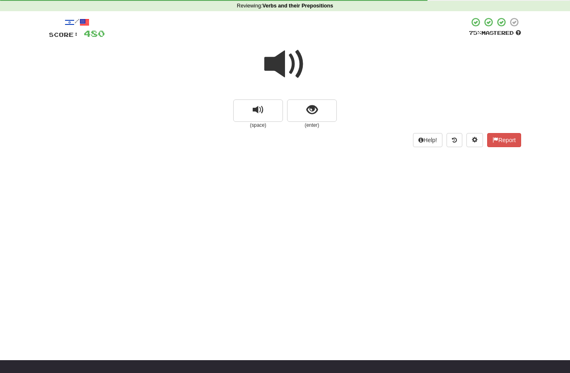
click at [283, 57] on span at bounding box center [285, 64] width 41 height 41
click at [284, 59] on span at bounding box center [285, 64] width 41 height 41
click at [281, 62] on span at bounding box center [285, 64] width 41 height 41
click at [297, 106] on button "show sentence" at bounding box center [312, 111] width 50 height 22
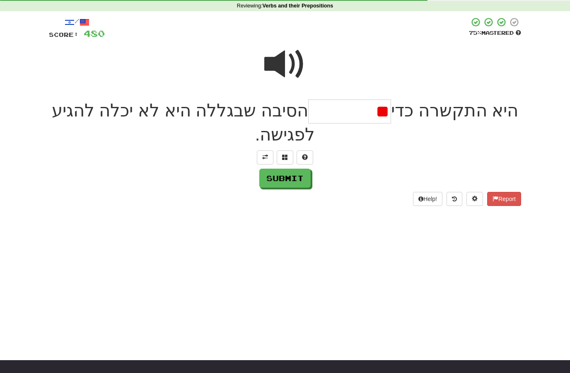
type input "*"
type input "**********"
click at [277, 180] on button "Submit" at bounding box center [285, 178] width 51 height 19
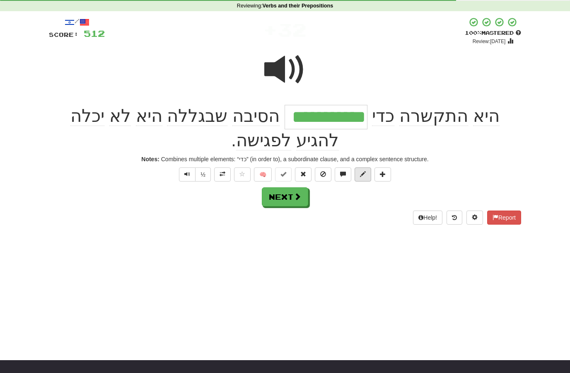
click at [364, 174] on span at bounding box center [363, 174] width 6 height 6
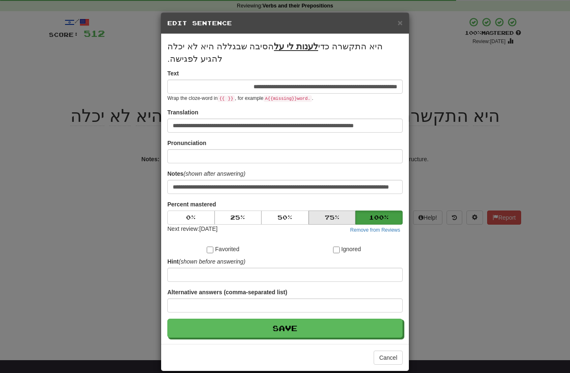
click at [326, 222] on button "75 %" at bounding box center [332, 218] width 47 height 14
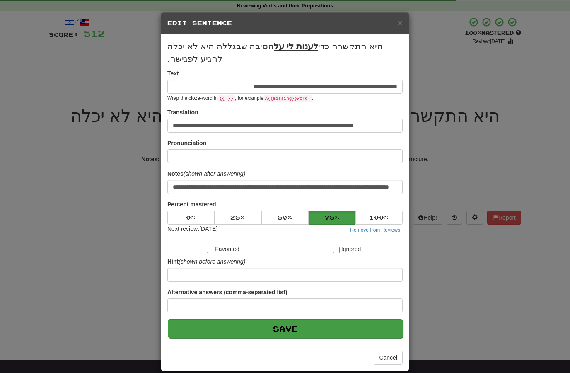
click at [268, 330] on button "Save" at bounding box center [285, 328] width 235 height 19
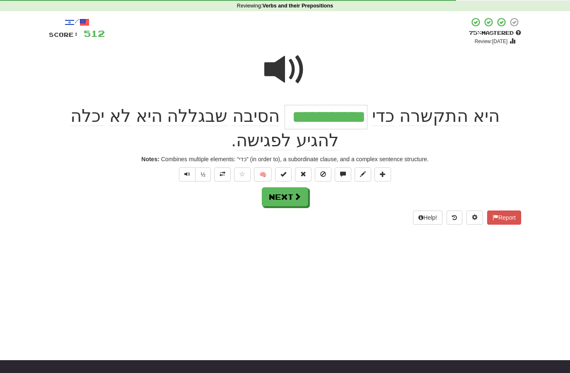
click at [276, 201] on button "Next" at bounding box center [285, 196] width 46 height 19
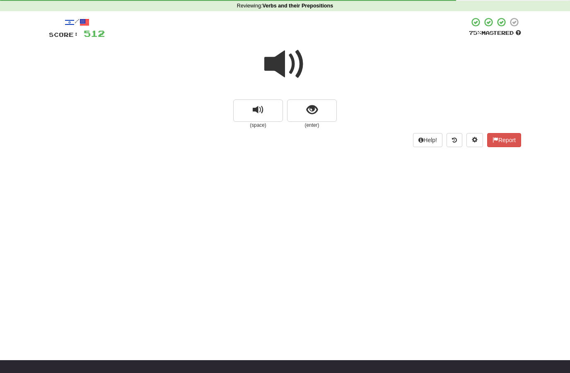
click at [275, 63] on span at bounding box center [285, 64] width 41 height 41
click at [277, 66] on span at bounding box center [285, 64] width 41 height 41
click at [278, 64] on span at bounding box center [285, 64] width 41 height 41
click at [301, 115] on button "show sentence" at bounding box center [312, 111] width 50 height 22
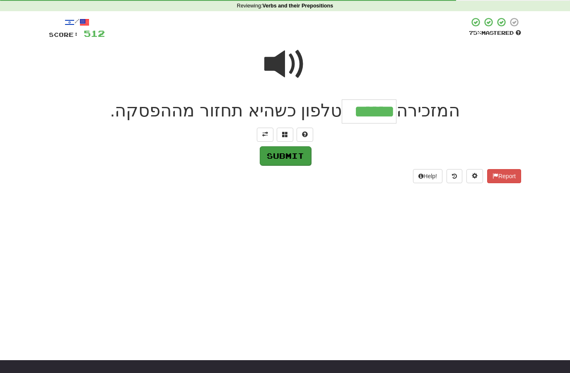
type input "******"
click at [282, 159] on button "Submit" at bounding box center [285, 155] width 51 height 19
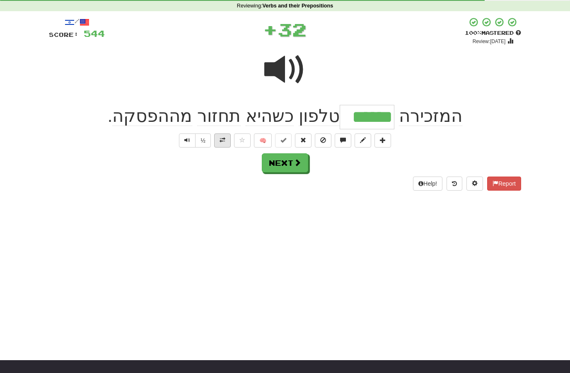
click at [223, 144] on button at bounding box center [222, 140] width 17 height 14
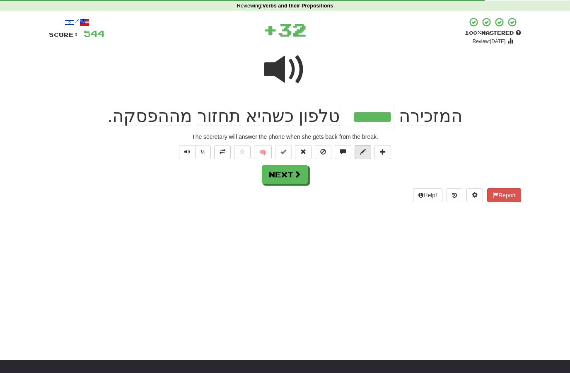
click at [362, 151] on span at bounding box center [363, 152] width 6 height 6
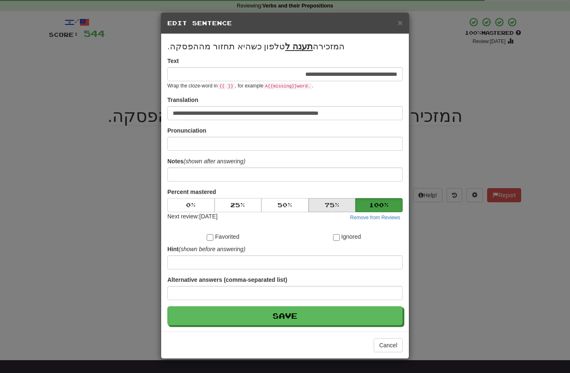
click at [322, 208] on button "75 %" at bounding box center [332, 205] width 47 height 14
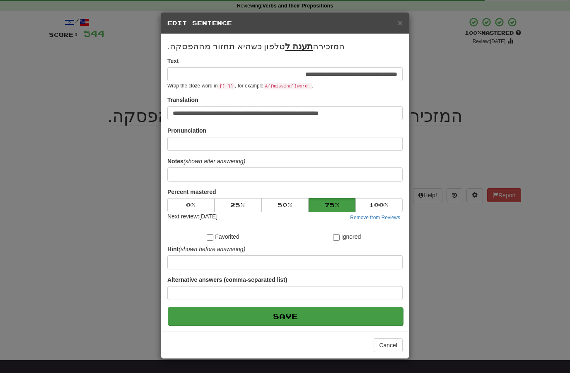
click at [266, 319] on button "Save" at bounding box center [285, 316] width 235 height 19
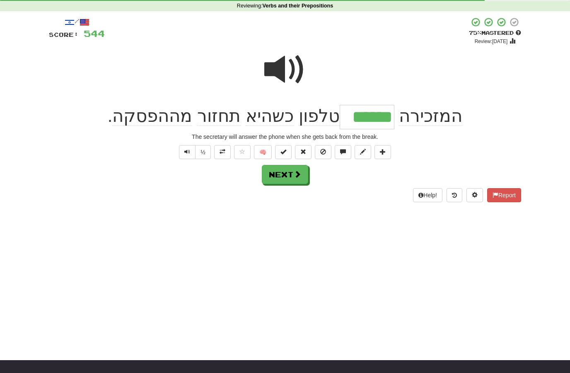
click at [297, 171] on span at bounding box center [297, 173] width 7 height 7
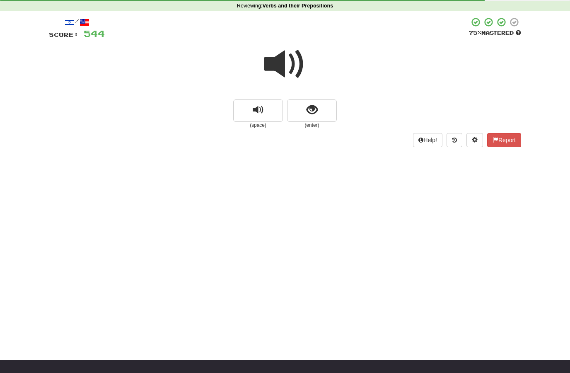
click at [285, 69] on span at bounding box center [285, 64] width 41 height 41
click at [283, 68] on span at bounding box center [285, 64] width 41 height 41
click at [291, 58] on span at bounding box center [285, 64] width 41 height 41
click at [306, 101] on button "show sentence" at bounding box center [312, 111] width 50 height 22
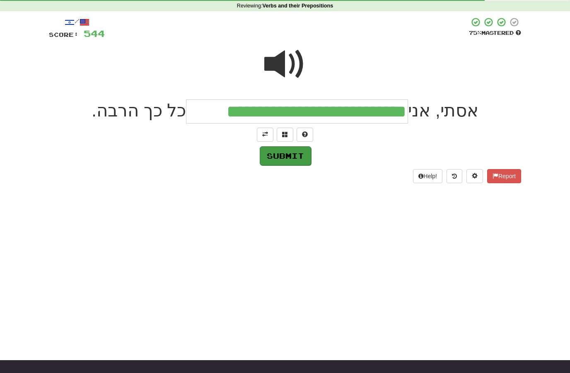
type input "**********"
click at [275, 156] on button "Submit" at bounding box center [285, 155] width 51 height 19
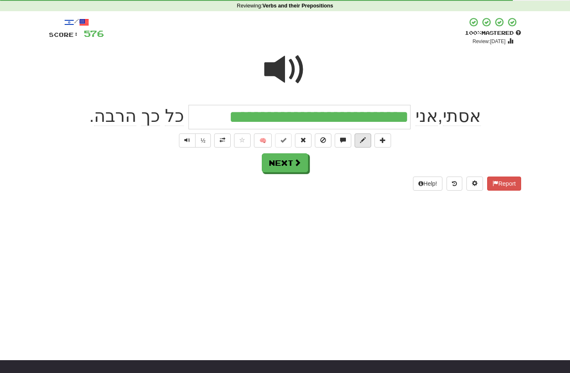
click at [359, 141] on button at bounding box center [363, 140] width 17 height 14
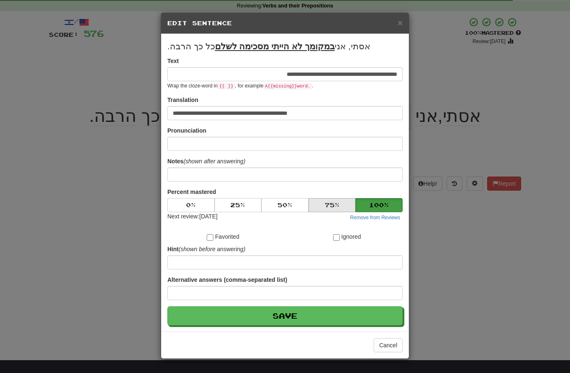
click at [327, 199] on button "75 %" at bounding box center [332, 205] width 47 height 14
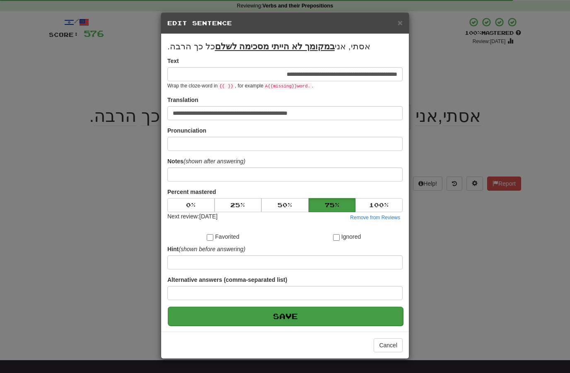
click at [260, 312] on button "Save" at bounding box center [285, 316] width 235 height 19
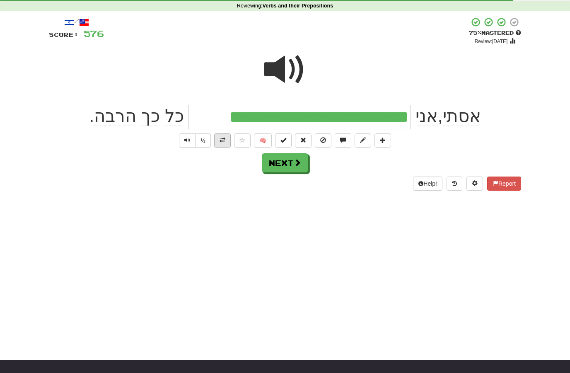
click at [222, 143] on button at bounding box center [222, 140] width 17 height 14
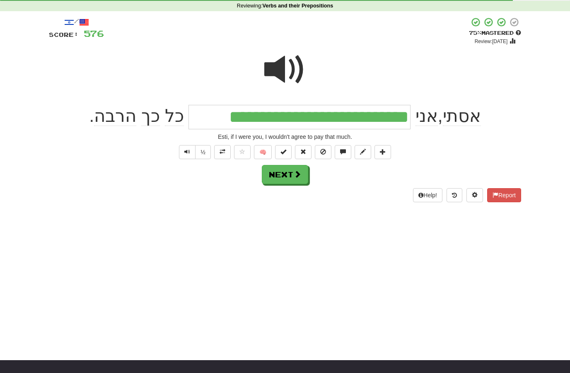
click at [286, 174] on button "Next" at bounding box center [285, 174] width 46 height 19
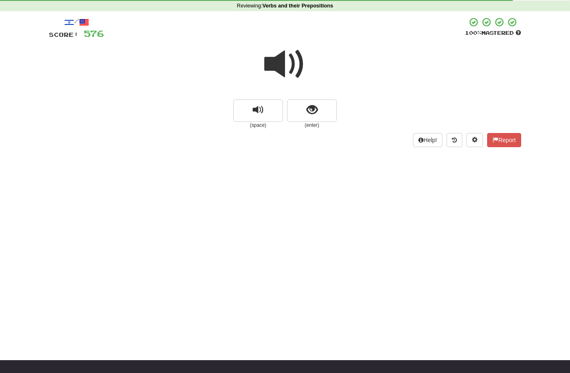
click at [286, 65] on span at bounding box center [285, 64] width 41 height 41
click at [297, 112] on button "show sentence" at bounding box center [312, 111] width 50 height 22
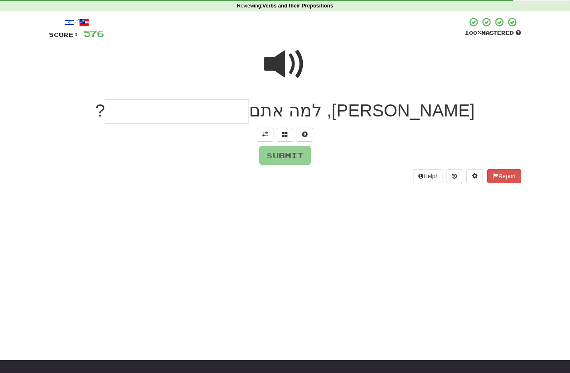
click at [287, 63] on span at bounding box center [285, 64] width 41 height 41
click at [249, 111] on input "text" at bounding box center [177, 112] width 144 height 24
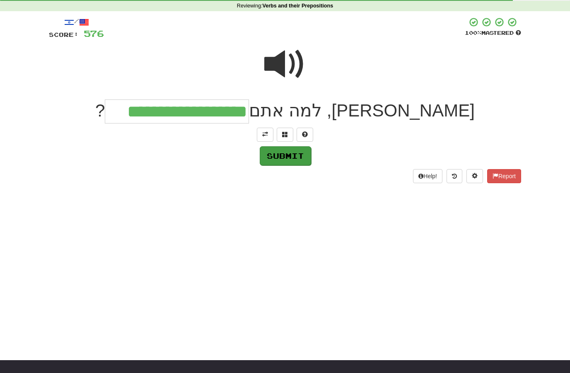
type input "**********"
click at [277, 155] on button "Submit" at bounding box center [285, 155] width 51 height 19
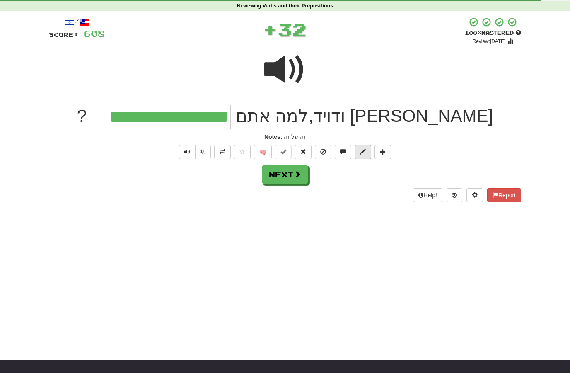
click at [369, 151] on button at bounding box center [363, 152] width 17 height 14
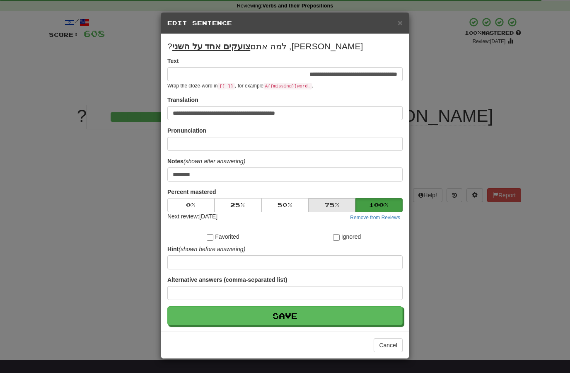
click at [330, 203] on button "75 %" at bounding box center [332, 205] width 47 height 14
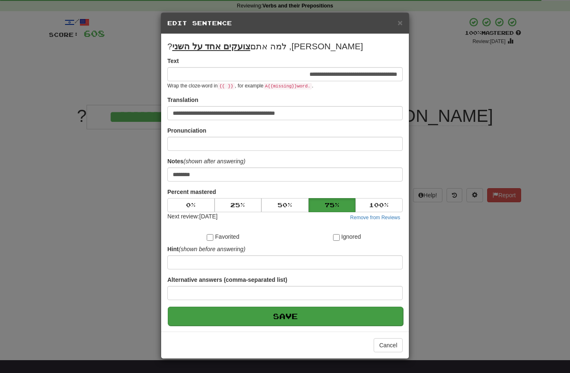
click at [282, 320] on button "Save" at bounding box center [285, 316] width 235 height 19
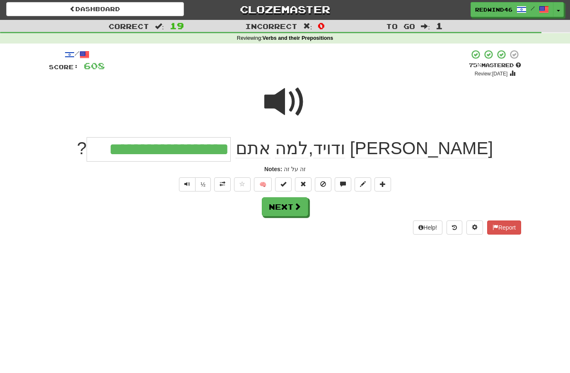
scroll to position [0, 0]
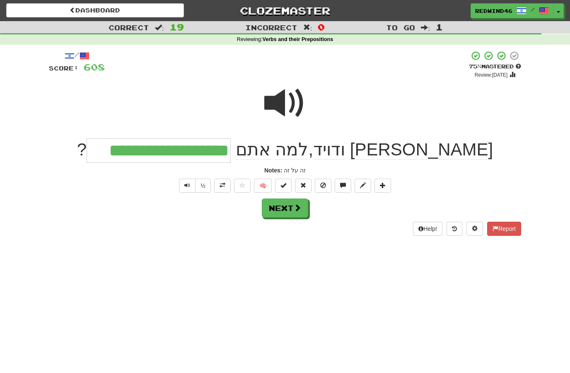
click at [220, 182] on span at bounding box center [223, 185] width 6 height 6
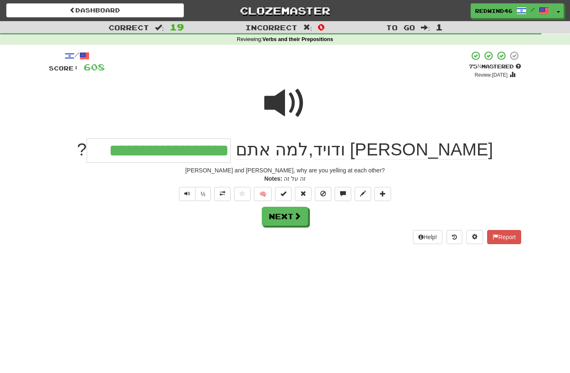
click at [294, 217] on span at bounding box center [297, 215] width 7 height 7
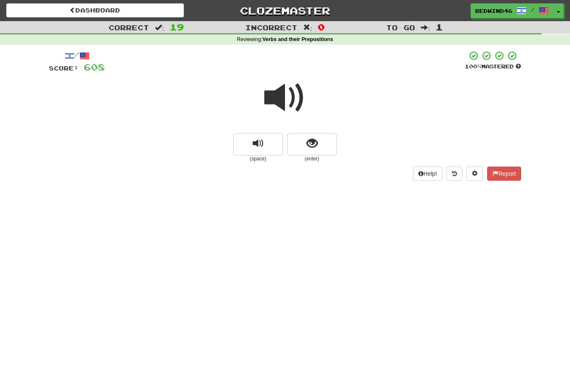
click at [283, 100] on span at bounding box center [285, 97] width 41 height 41
click at [277, 101] on span at bounding box center [285, 97] width 41 height 41
click at [296, 148] on button "show sentence" at bounding box center [312, 144] width 50 height 22
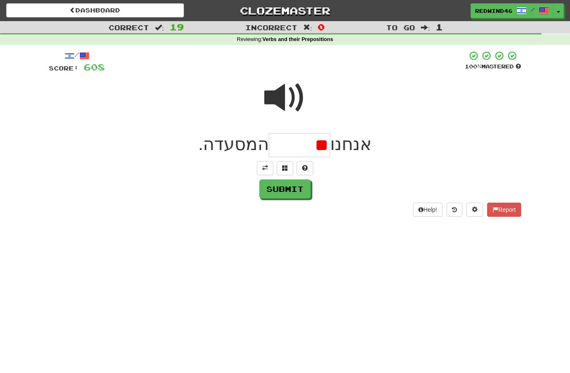
type input "*"
type input "********"
click at [272, 190] on button "Submit" at bounding box center [285, 189] width 51 height 19
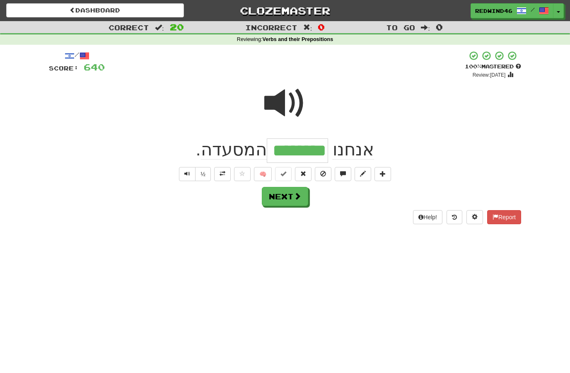
click at [222, 175] on span at bounding box center [223, 174] width 6 height 6
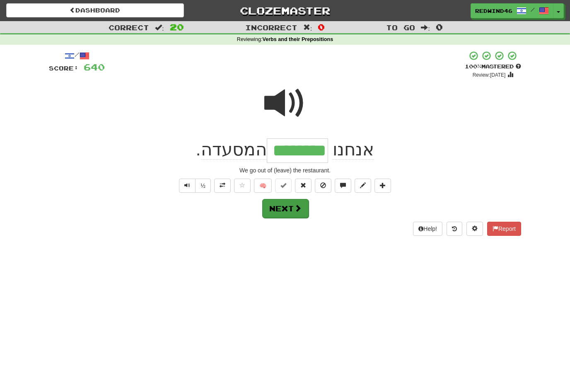
click at [278, 214] on button "Next" at bounding box center [285, 208] width 46 height 19
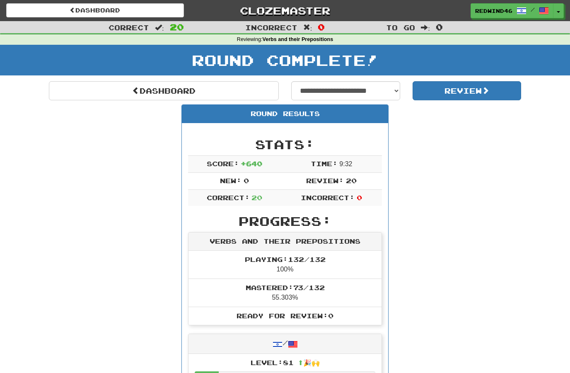
scroll to position [8, 0]
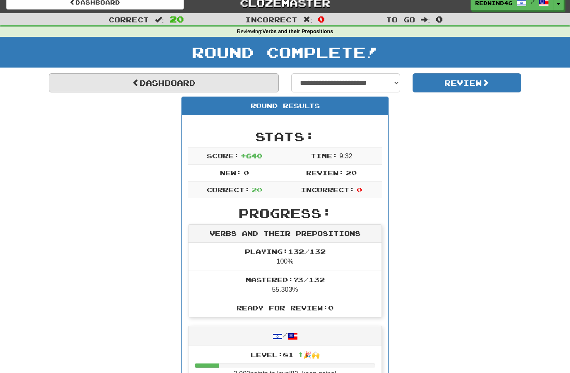
click at [124, 83] on link "Dashboard" at bounding box center [164, 82] width 230 height 19
